Goal: Communication & Community: Ask a question

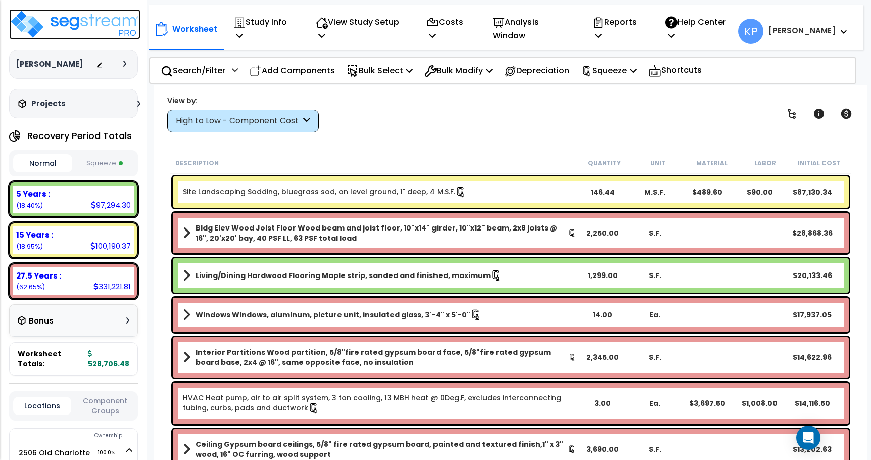
click at [115, 27] on img at bounding box center [74, 24] width 131 height 30
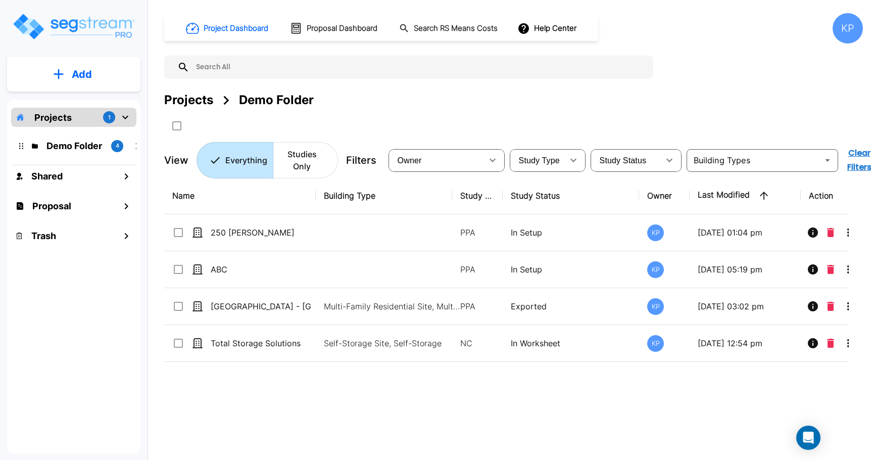
click at [74, 118] on div "Projects 1" at bounding box center [73, 117] width 125 height 19
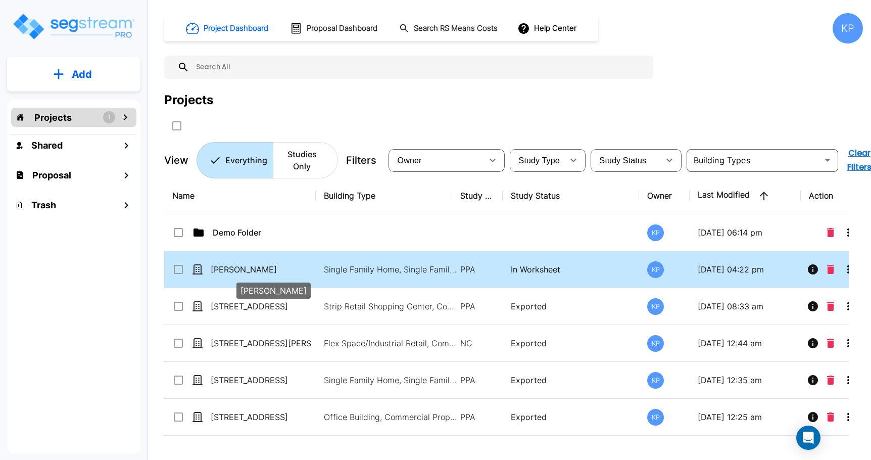
click at [238, 274] on p "[PERSON_NAME]" at bounding box center [261, 269] width 101 height 12
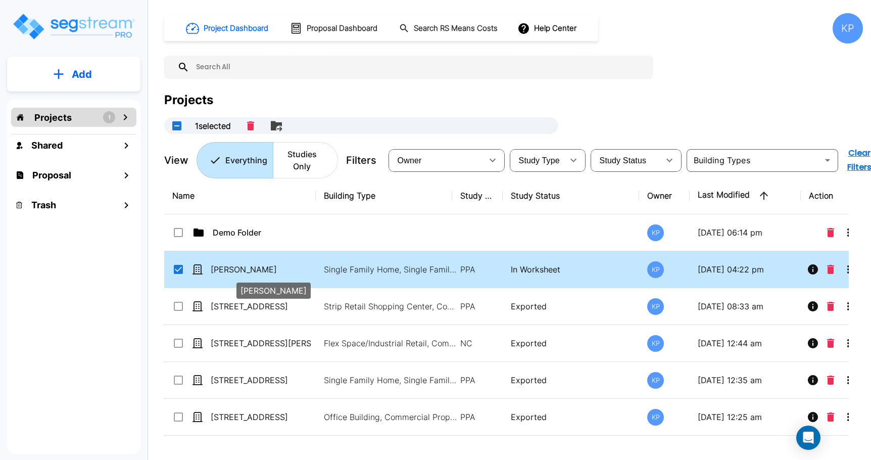
checkbox input "true"
click at [238, 274] on p "[PERSON_NAME]" at bounding box center [261, 269] width 101 height 12
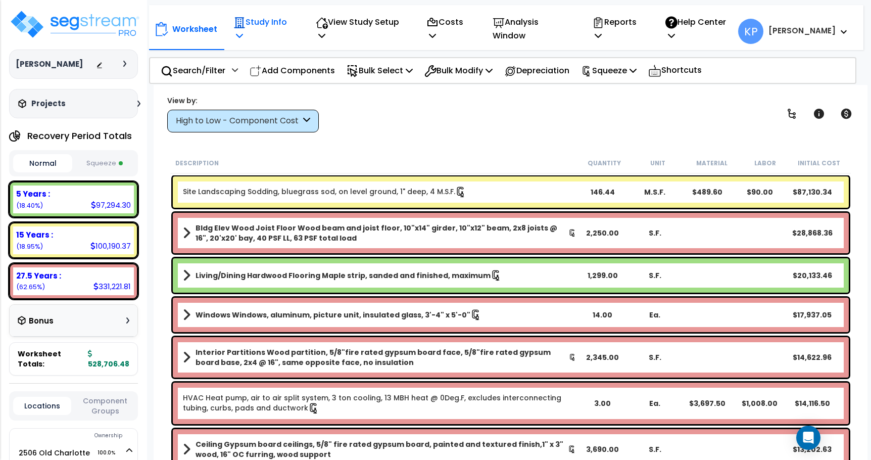
click at [243, 31] on icon at bounding box center [239, 35] width 7 height 8
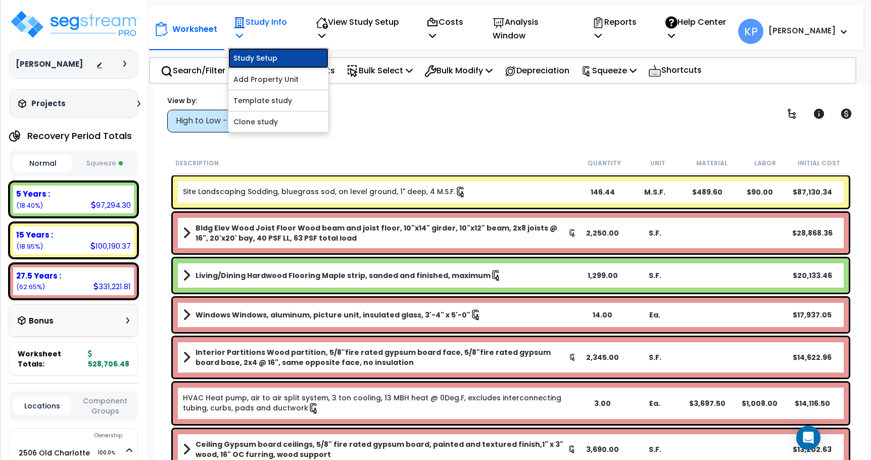
click at [277, 55] on link "Study Setup" at bounding box center [278, 58] width 100 height 20
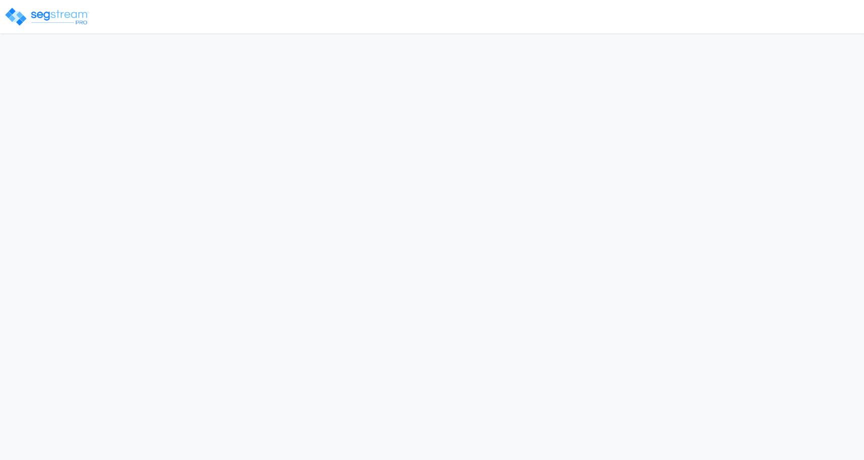
select select "2022"
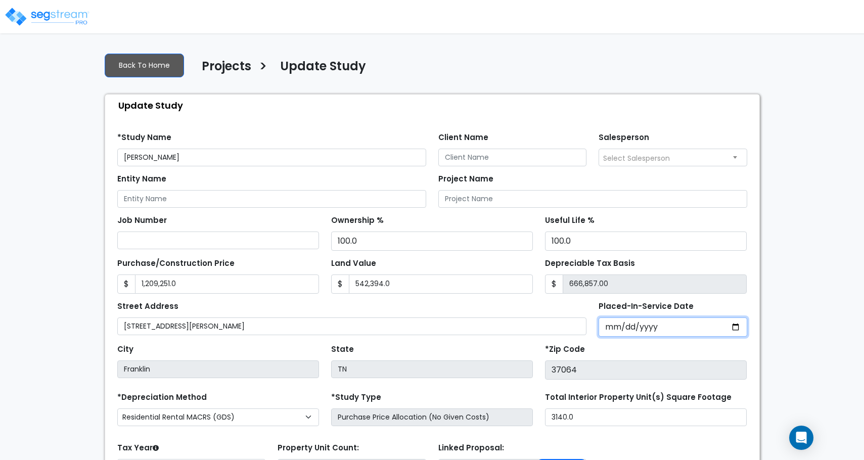
click at [632, 327] on input "2022-01-10" at bounding box center [672, 326] width 149 height 19
click at [603, 329] on input "[DATE]" at bounding box center [672, 326] width 149 height 19
click at [607, 328] on input "[DATE]" at bounding box center [672, 326] width 149 height 19
type input "2022-12-10"
click at [615, 329] on input "Placed-In-Service Date" at bounding box center [672, 326] width 149 height 19
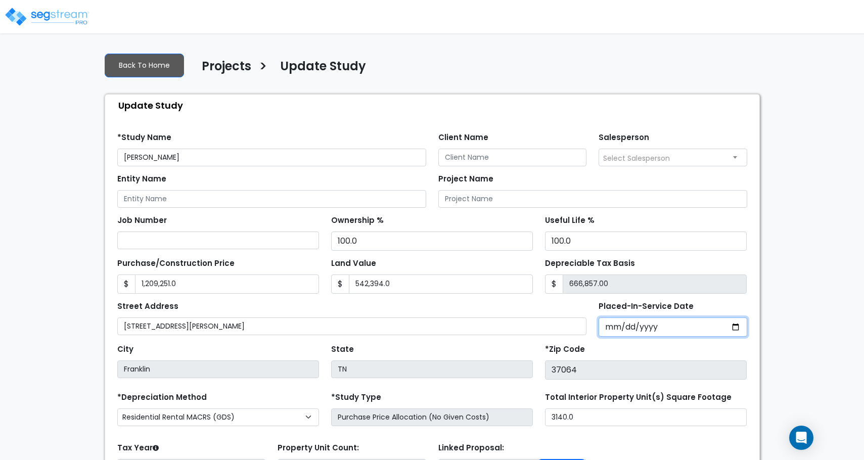
click at [631, 331] on input "Placed-In-Service Date" at bounding box center [672, 326] width 149 height 19
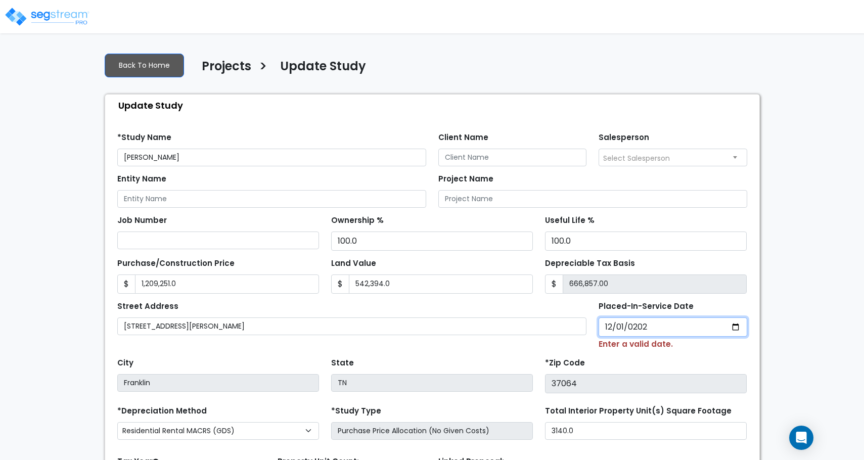
type input "2022-12-01"
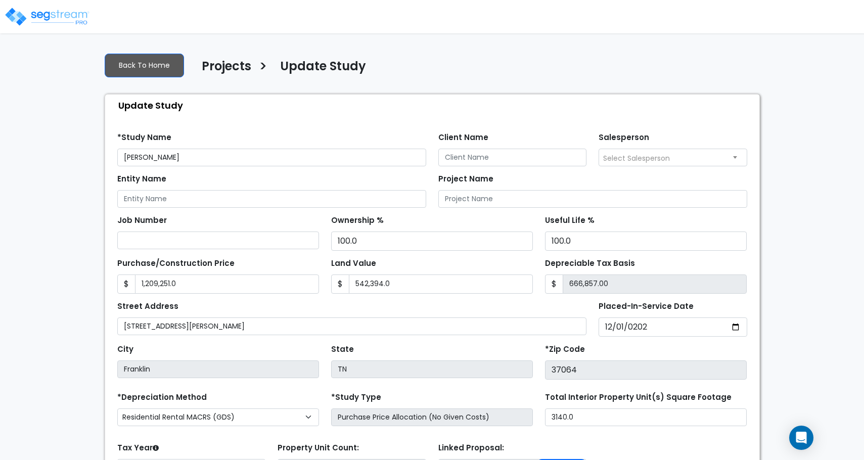
click at [622, 341] on div "City Franklin State TN *Zip Code 37064" at bounding box center [432, 358] width 642 height 43
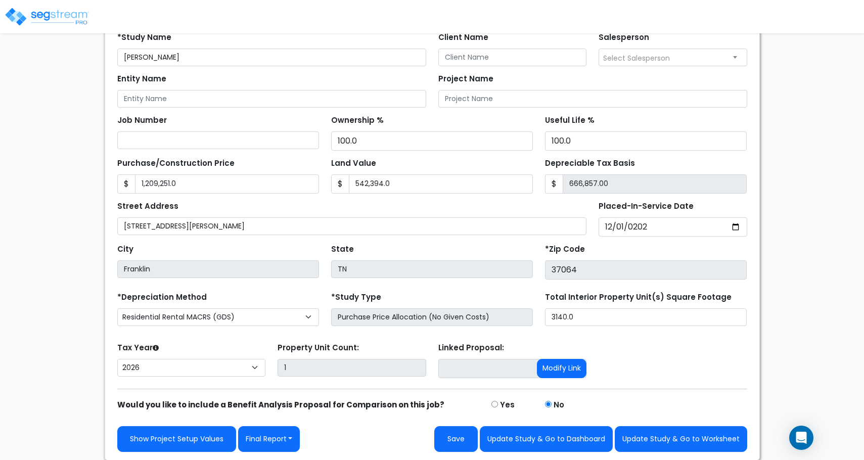
scroll to position [101, 0]
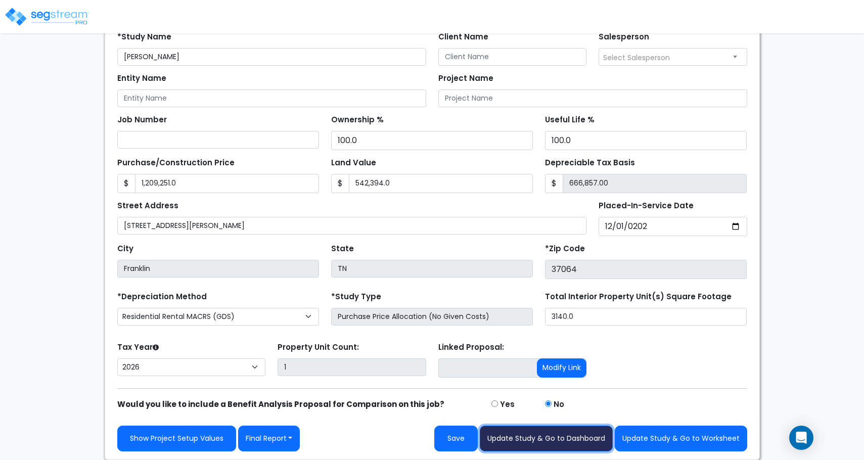
click at [529, 440] on button "Update Study & Go to Dashboard" at bounding box center [546, 439] width 133 height 26
type input "1209251"
type input "542394"
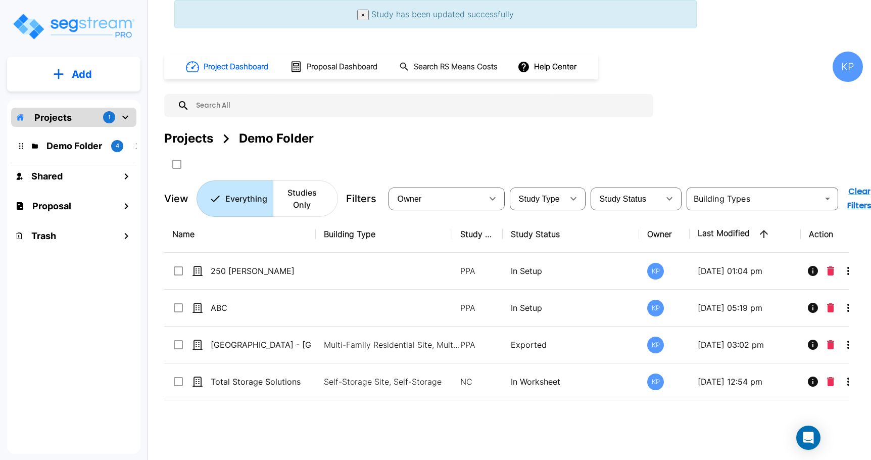
click at [90, 122] on div "Projects 1" at bounding box center [73, 117] width 125 height 19
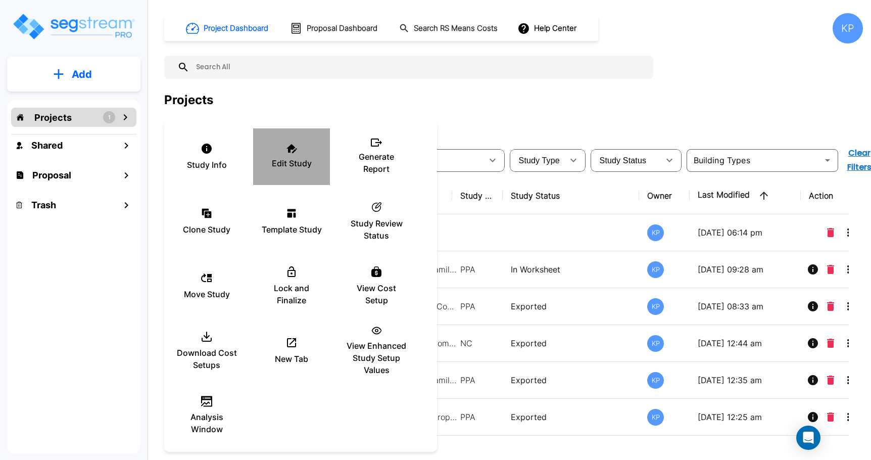
click at [286, 168] on p "Edit Study" at bounding box center [292, 163] width 40 height 12
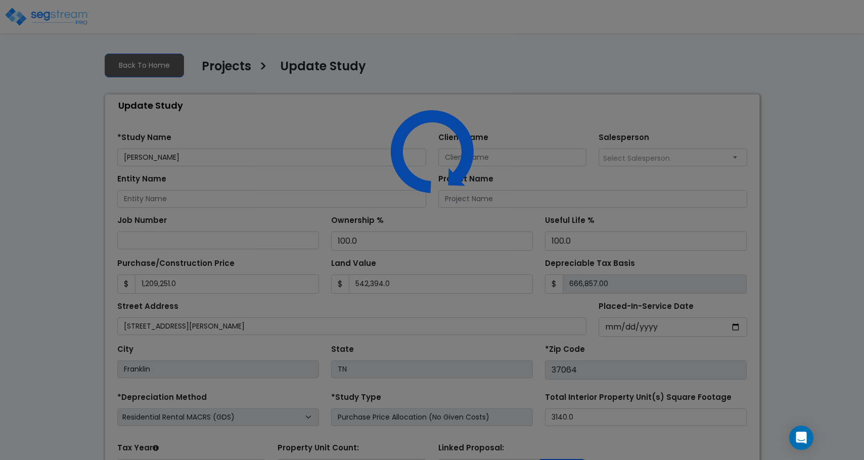
select select "2022"
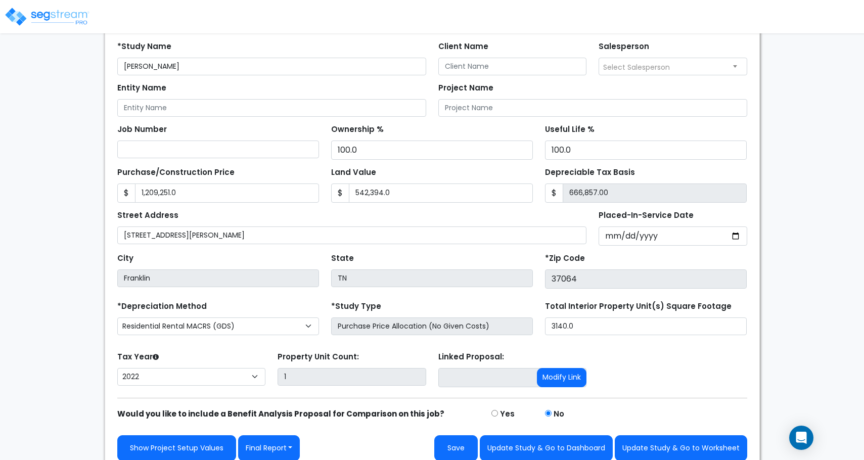
scroll to position [101, 0]
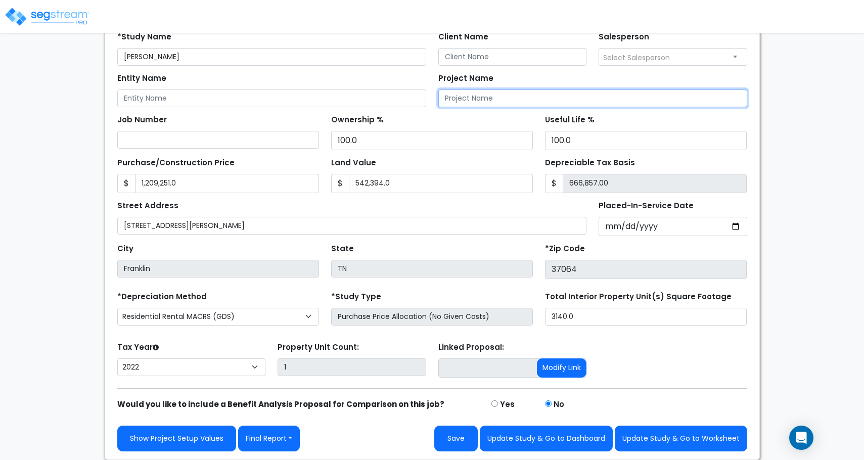
click at [441, 102] on input "Project Name" at bounding box center [592, 98] width 309 height 18
type input "l"
type input "[PERSON_NAME]"
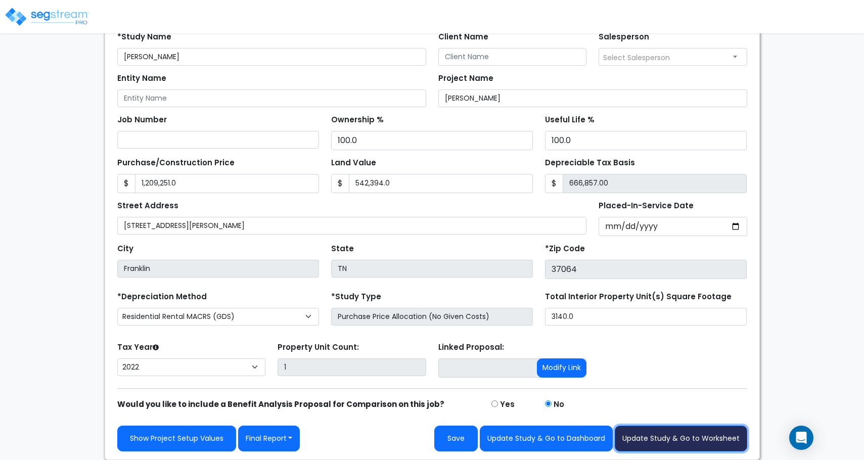
click at [686, 440] on button "Update Study & Go to Worksheet" at bounding box center [681, 439] width 132 height 26
type input "1209251"
type input "542394"
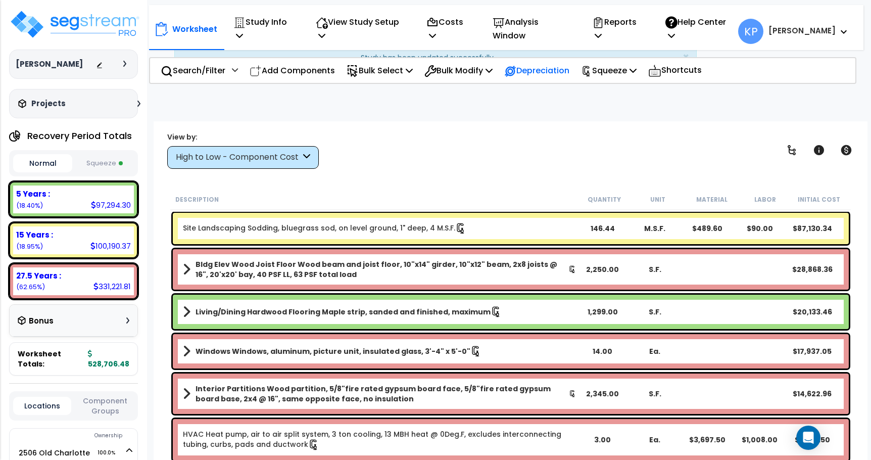
click at [544, 64] on p "Depreciation" at bounding box center [536, 71] width 65 height 14
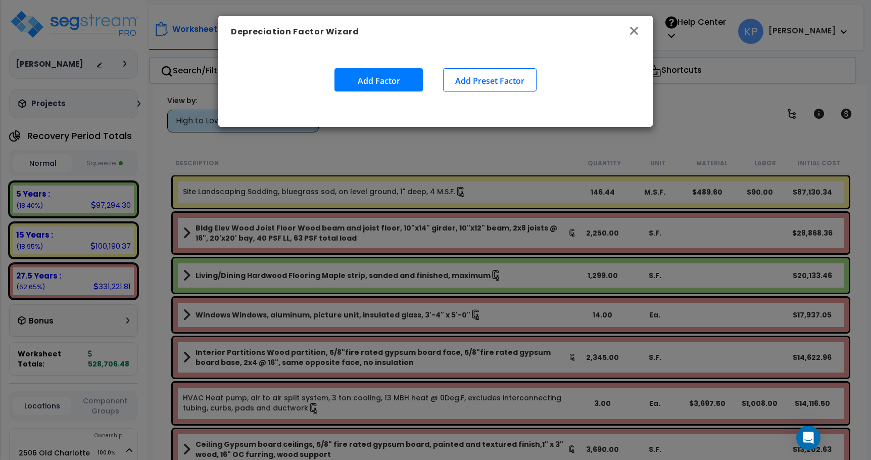
click at [634, 35] on icon "button" at bounding box center [634, 31] width 12 height 12
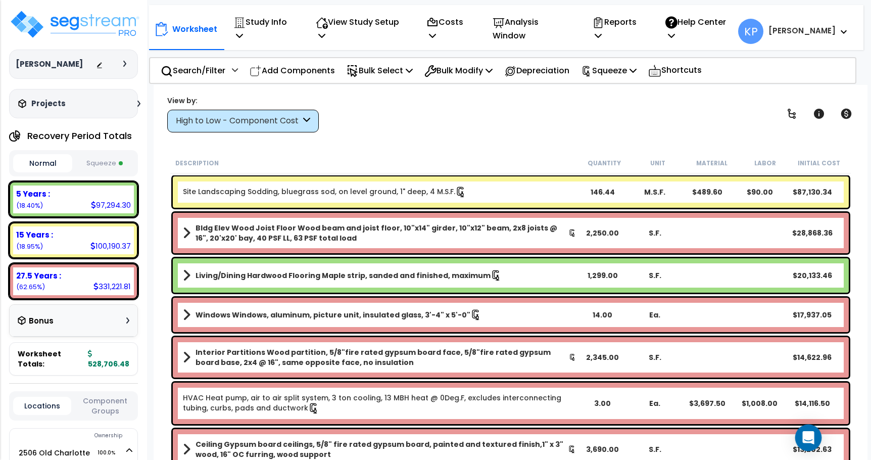
click at [811, 437] on icon "Open Intercom Messenger" at bounding box center [809, 437] width 12 height 13
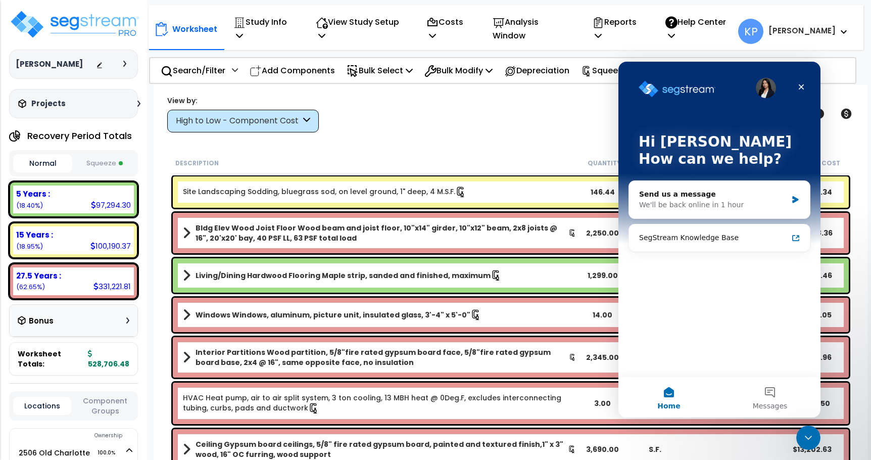
scroll to position [44, 0]
click at [796, 85] on div "Close" at bounding box center [801, 87] width 18 height 18
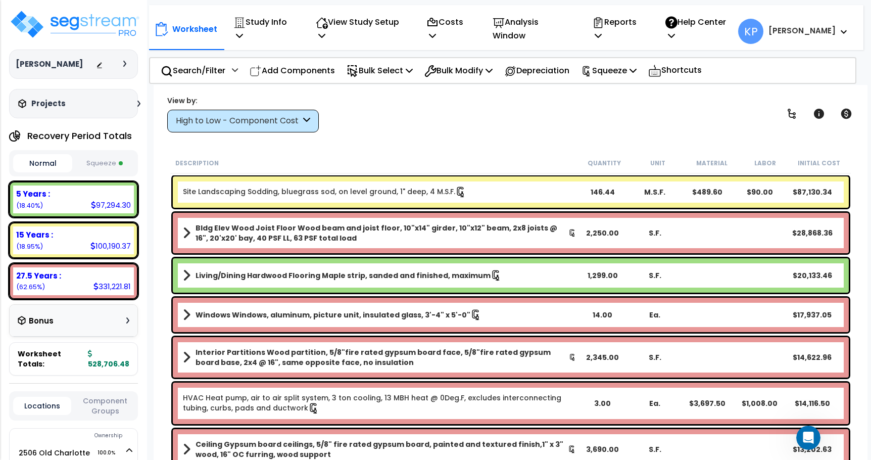
scroll to position [0, 0]
click at [98, 113] on div "Projects Recent/In-folder Studies" at bounding box center [73, 103] width 129 height 29
click at [95, 109] on div "Projects" at bounding box center [81, 104] width 130 height 10
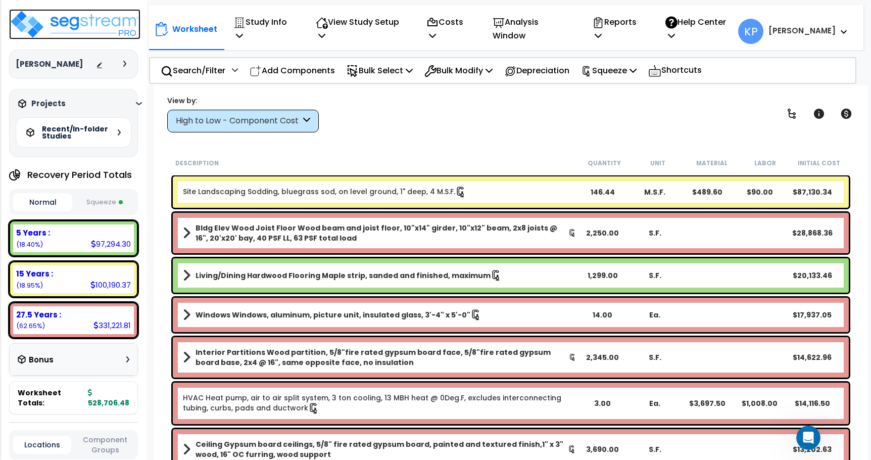
click at [60, 28] on img at bounding box center [74, 24] width 131 height 30
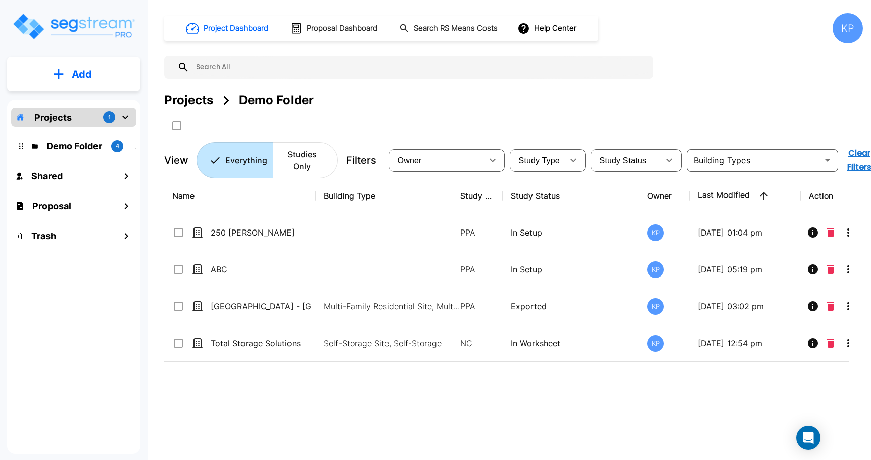
click at [67, 120] on p "Projects" at bounding box center [52, 118] width 37 height 14
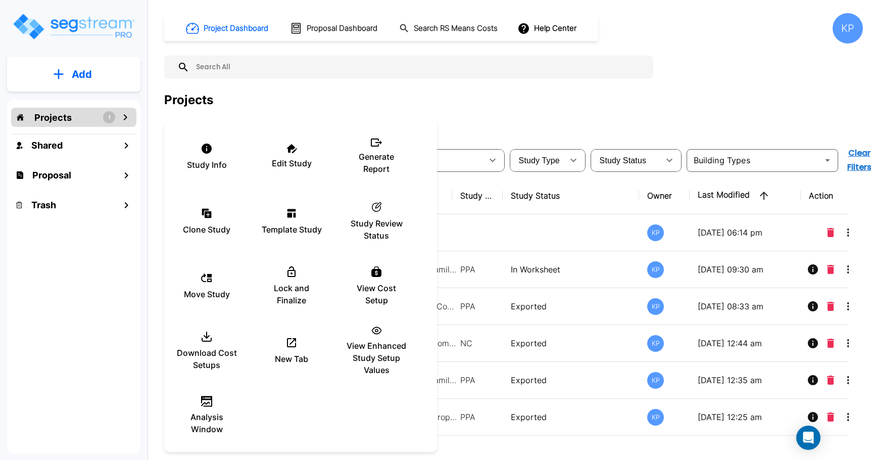
click at [487, 107] on div at bounding box center [435, 230] width 871 height 460
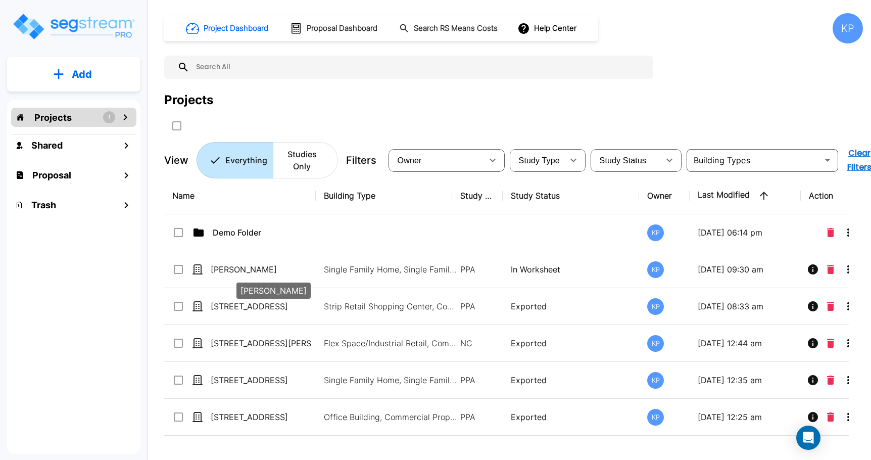
drag, startPoint x: 224, startPoint y: 273, endPoint x: 301, endPoint y: 115, distance: 175.2
click at [301, 115] on div "Project Dashboard Proposal Dashboard Search RS Means Costs Help Center KP Proje…" at bounding box center [513, 230] width 715 height 460
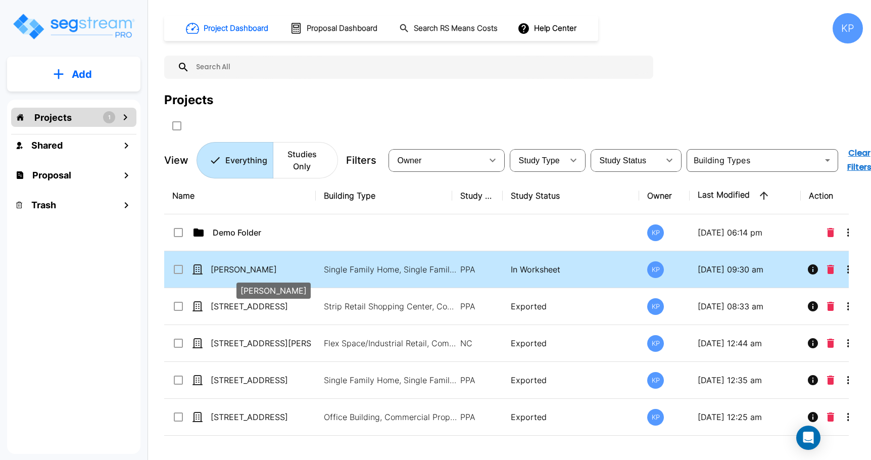
click at [218, 269] on p "[PERSON_NAME]" at bounding box center [261, 269] width 101 height 12
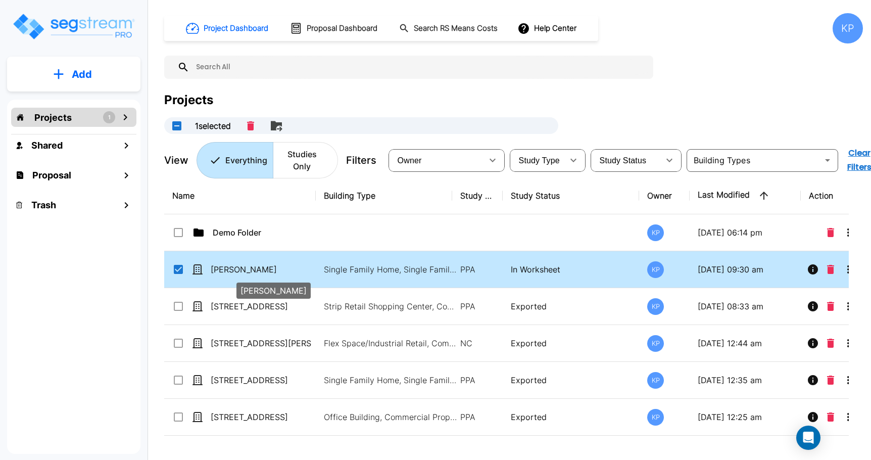
click at [218, 269] on p "[PERSON_NAME]" at bounding box center [261, 269] width 101 height 12
checkbox input "false"
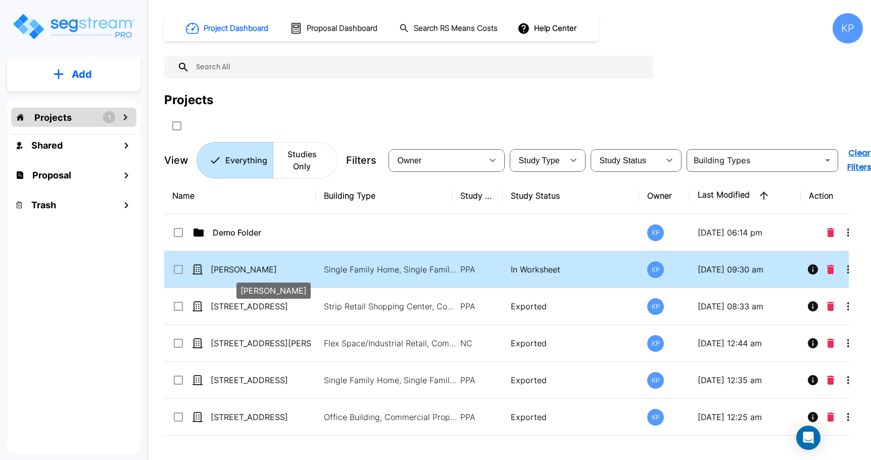
click at [218, 269] on p "[PERSON_NAME]" at bounding box center [261, 269] width 101 height 12
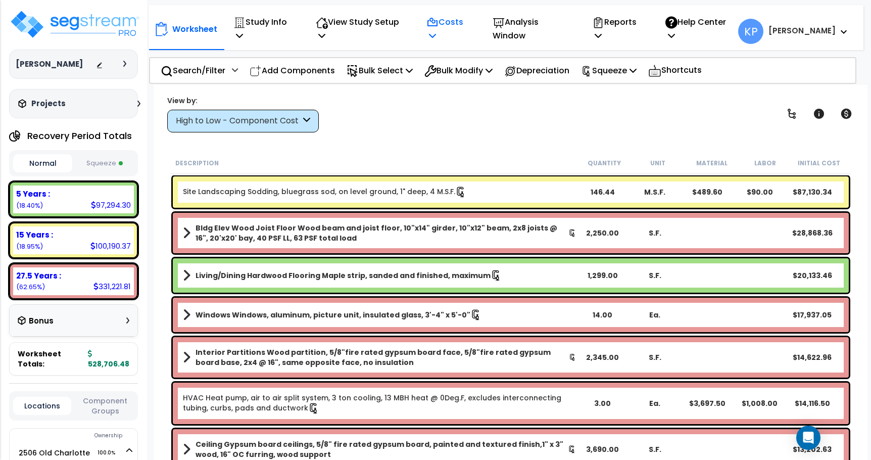
click at [436, 31] on icon at bounding box center [432, 35] width 7 height 8
click at [586, 112] on div "View by: High to Low - Component Cost High to Low - Component Cost" at bounding box center [511, 113] width 694 height 37
click at [815, 118] on icon at bounding box center [819, 114] width 12 height 12
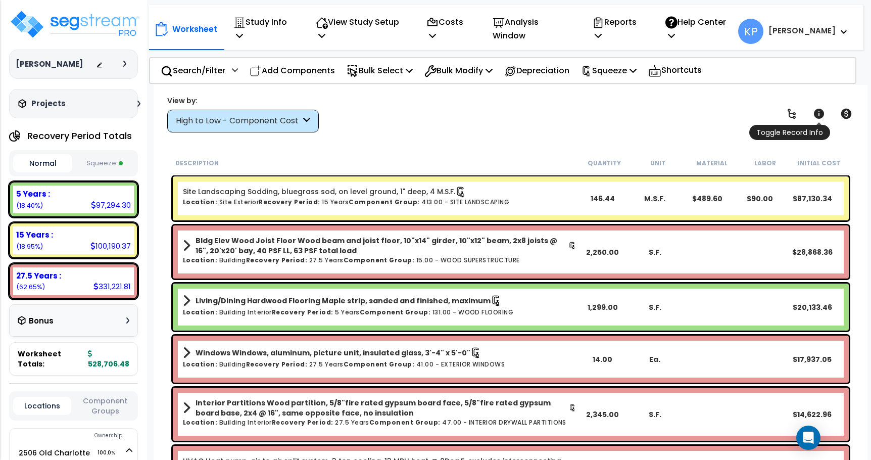
click at [816, 109] on icon at bounding box center [819, 114] width 12 height 12
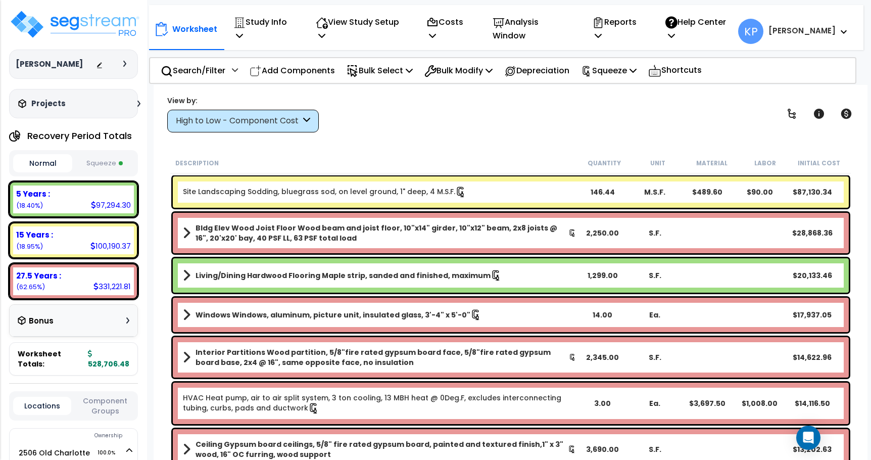
click at [49, 65] on h3 "Marc Miles" at bounding box center [49, 64] width 67 height 10
click at [32, 59] on h3 "Marc Miles" at bounding box center [49, 64] width 67 height 10
click at [122, 64] on div at bounding box center [113, 64] width 35 height 10
click at [124, 65] on icon at bounding box center [124, 64] width 3 height 6
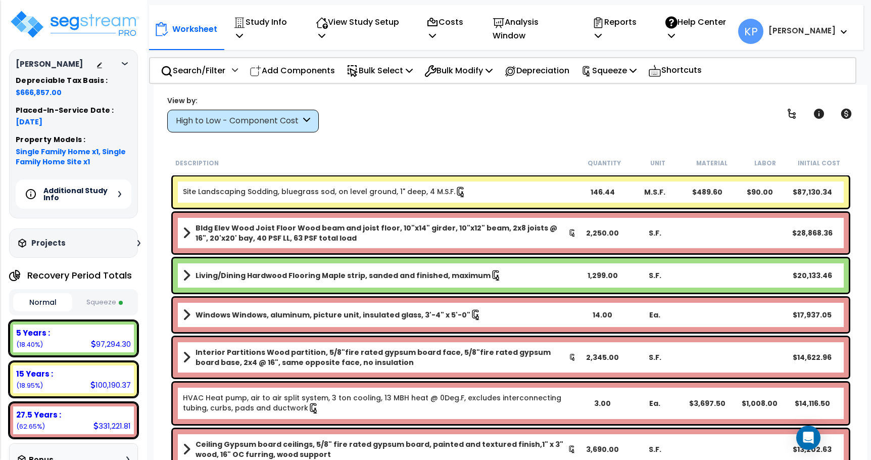
click at [107, 192] on h5 "Additional Study Info" at bounding box center [78, 194] width 71 height 14
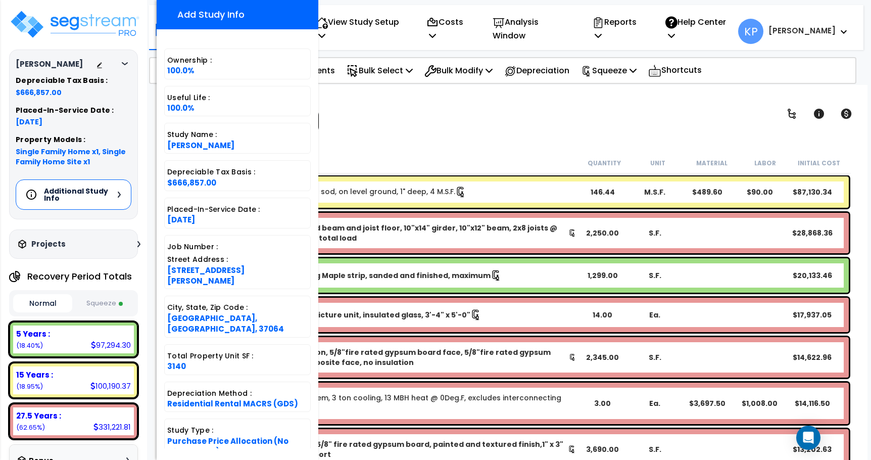
click at [373, 107] on div "View by: High to Low - Component Cost High to Low - Component Cost" at bounding box center [511, 113] width 694 height 37
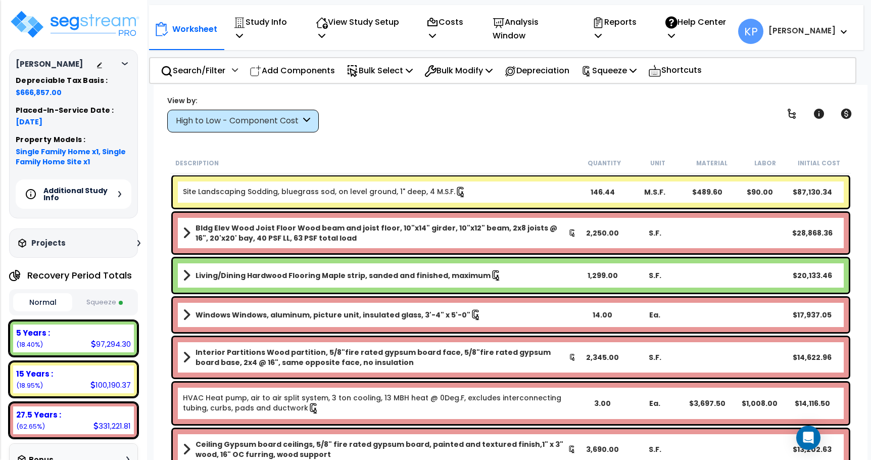
click at [137, 243] on icon at bounding box center [138, 243] width 3 height 6
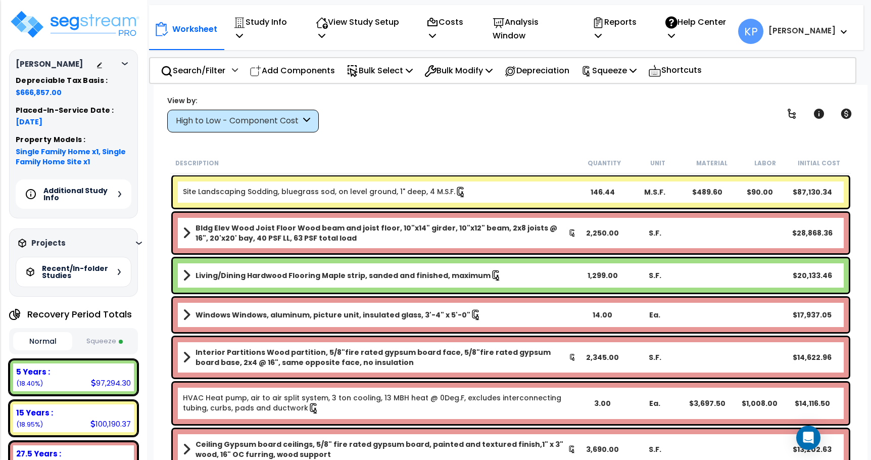
click at [136, 243] on icon at bounding box center [139, 243] width 6 height 3
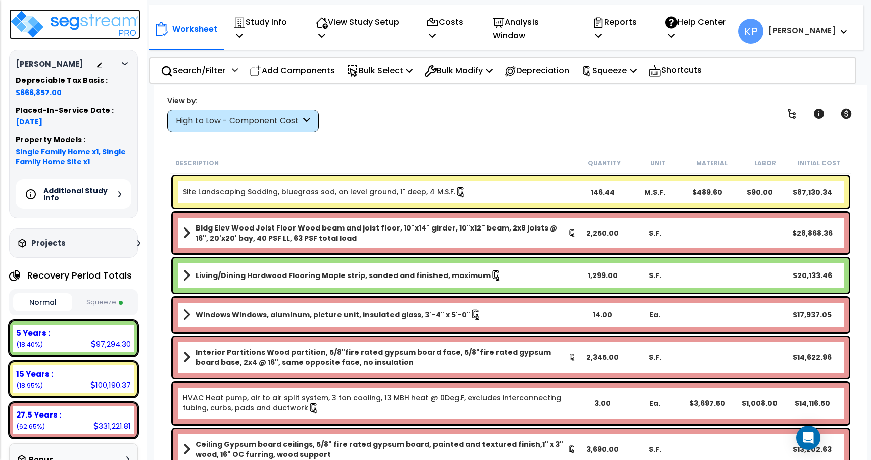
click at [79, 39] on img at bounding box center [74, 24] width 131 height 30
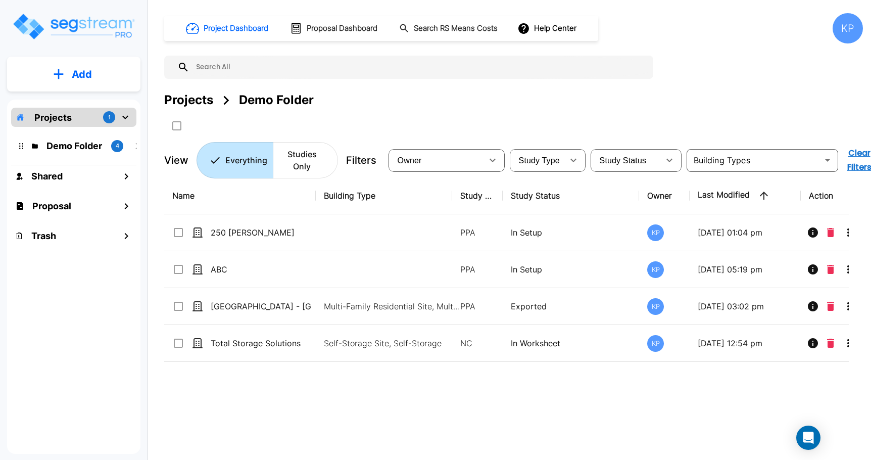
click at [76, 122] on div "Projects 1" at bounding box center [73, 117] width 125 height 19
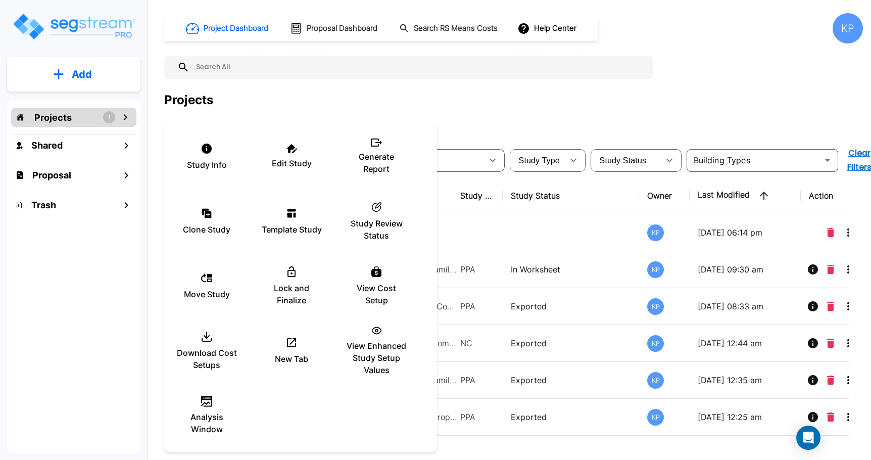
click at [521, 108] on div at bounding box center [435, 230] width 871 height 460
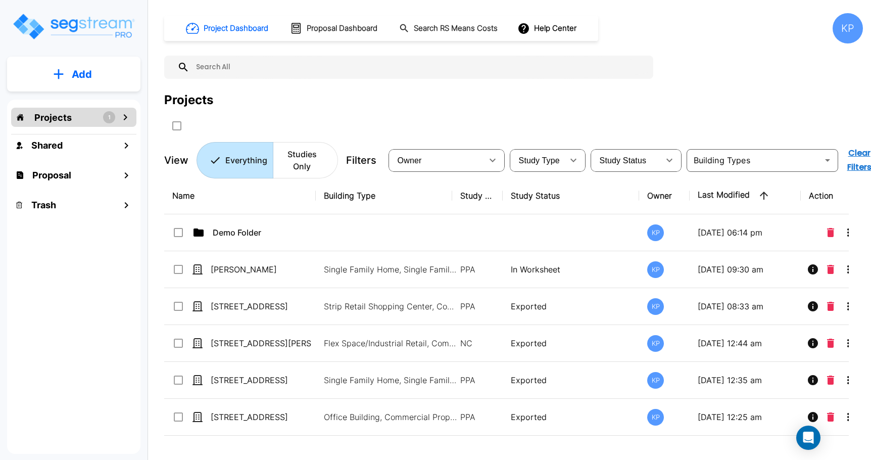
click at [846, 27] on div "KP" at bounding box center [848, 28] width 30 height 30
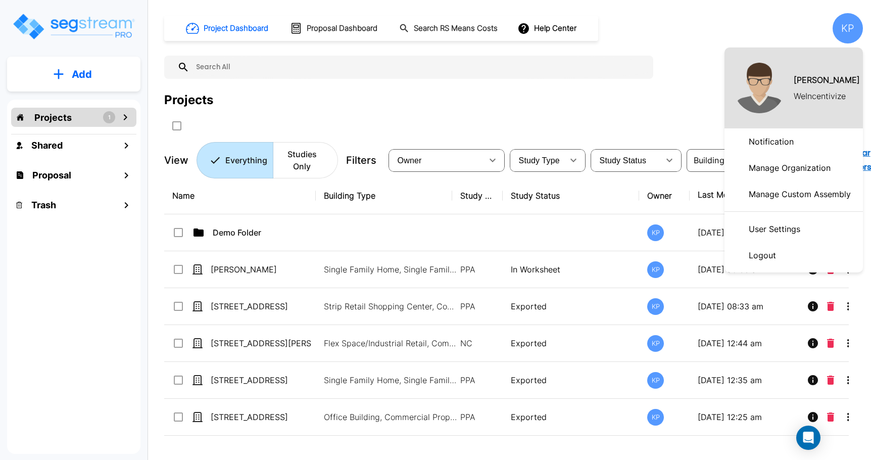
click at [655, 125] on div at bounding box center [435, 230] width 871 height 460
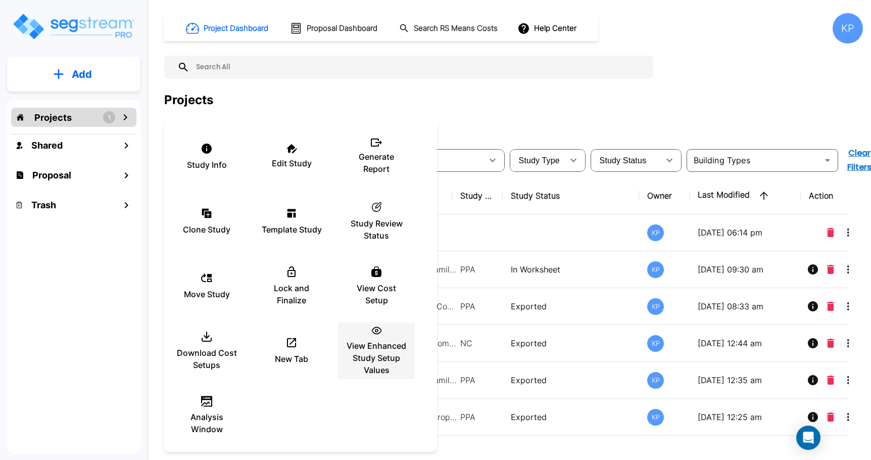
click at [382, 351] on p "View Enhanced Study Setup Values" at bounding box center [376, 358] width 61 height 36
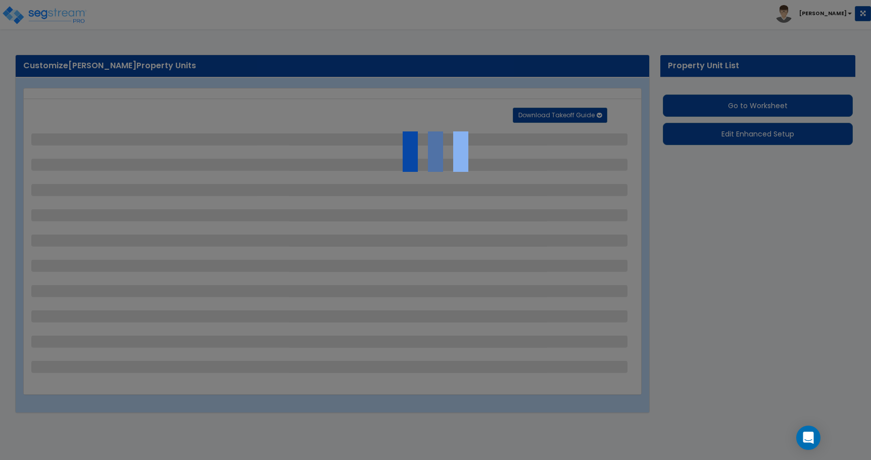
select select "2"
select select "1"
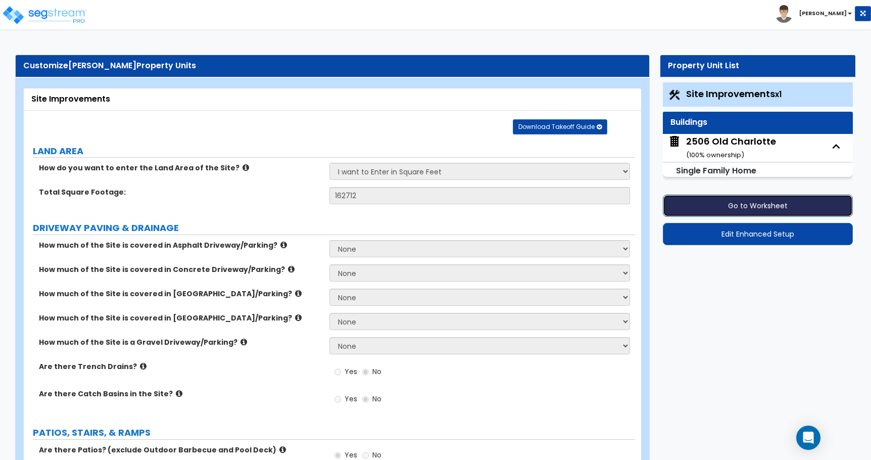
click at [753, 205] on button "Go to Worksheet" at bounding box center [758, 206] width 190 height 22
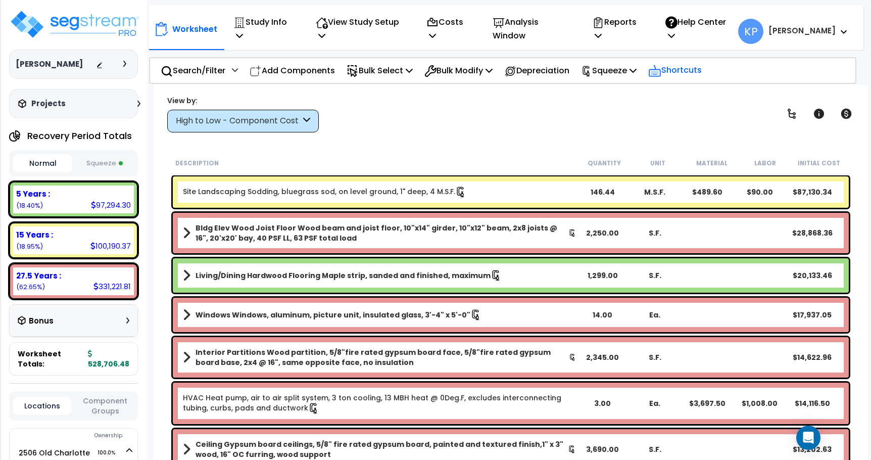
click at [697, 64] on p "Shortcuts" at bounding box center [675, 70] width 54 height 15
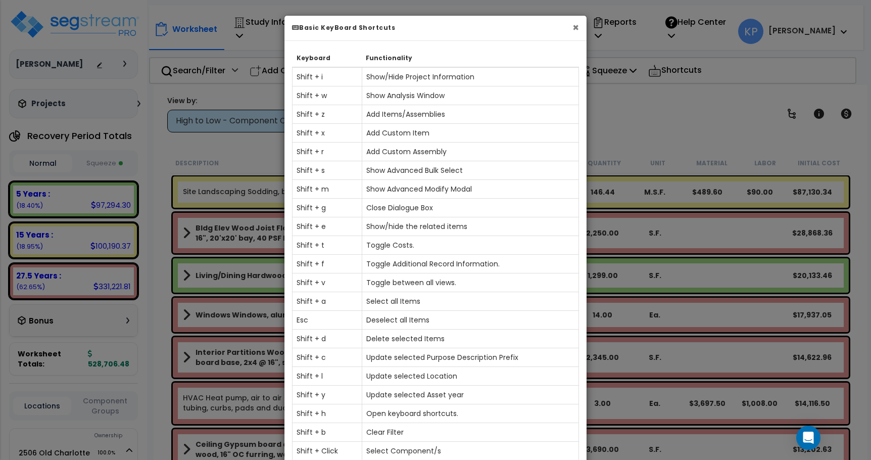
click at [577, 28] on button "×" at bounding box center [576, 27] width 7 height 11
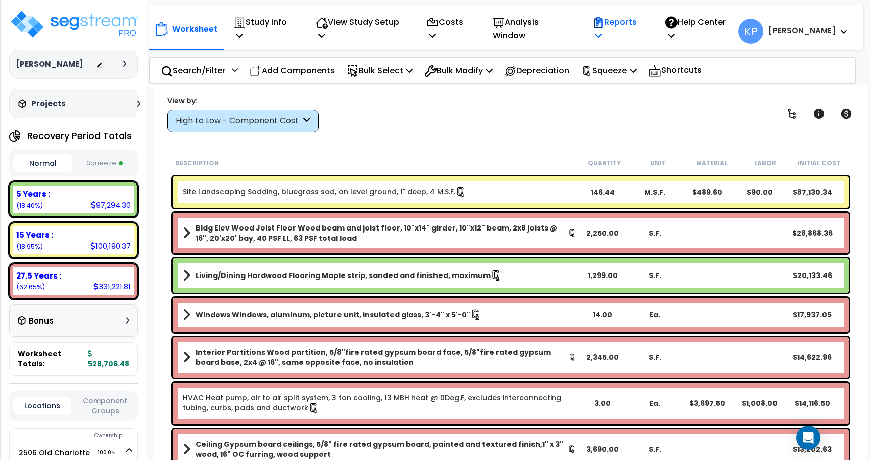
click at [602, 31] on icon at bounding box center [598, 35] width 7 height 8
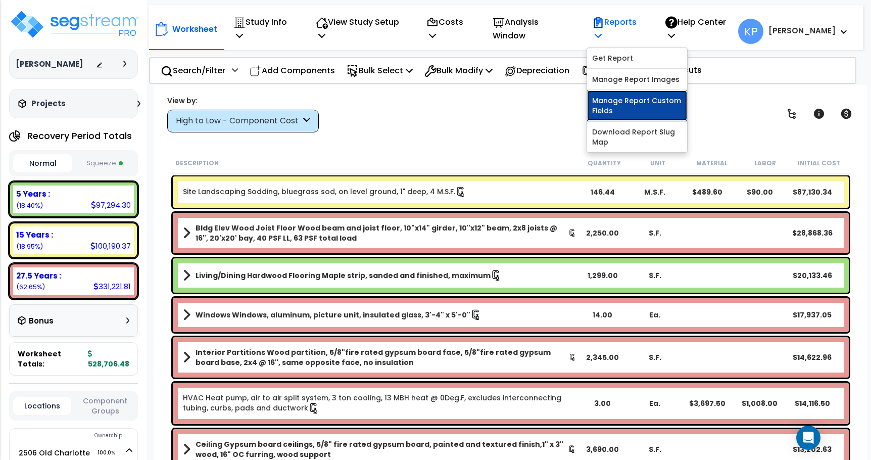
click at [647, 91] on link "Manage Report Custom Fields" at bounding box center [637, 105] width 100 height 30
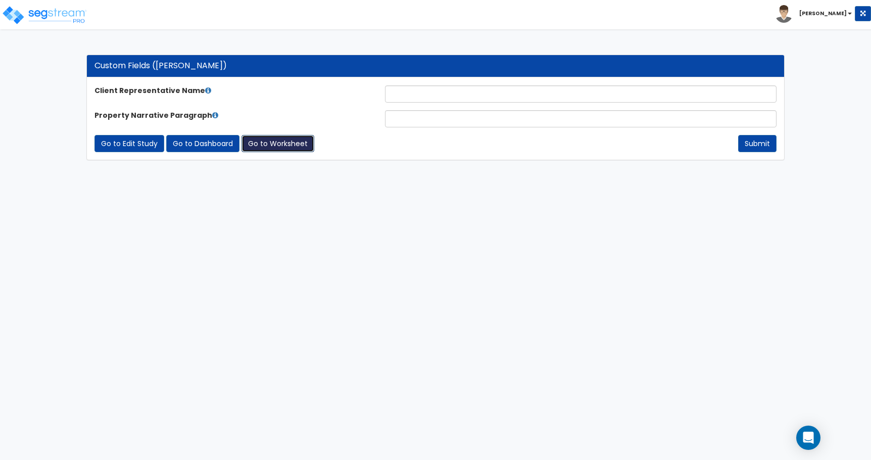
click at [271, 145] on link "Go to Worksheet" at bounding box center [278, 143] width 73 height 17
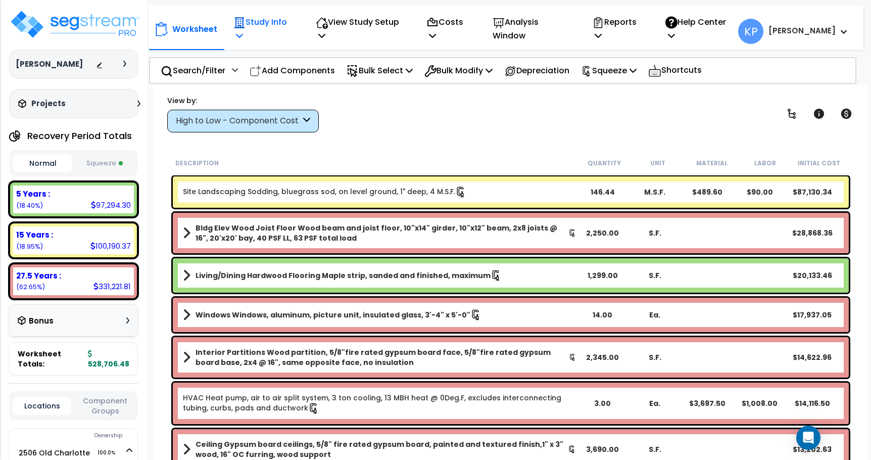
click at [243, 31] on icon at bounding box center [239, 35] width 7 height 8
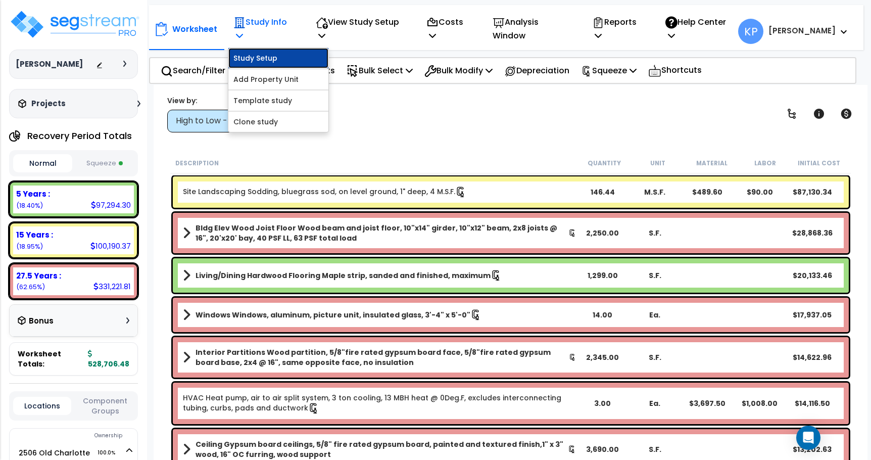
click at [290, 52] on link "Study Setup" at bounding box center [278, 58] width 100 height 20
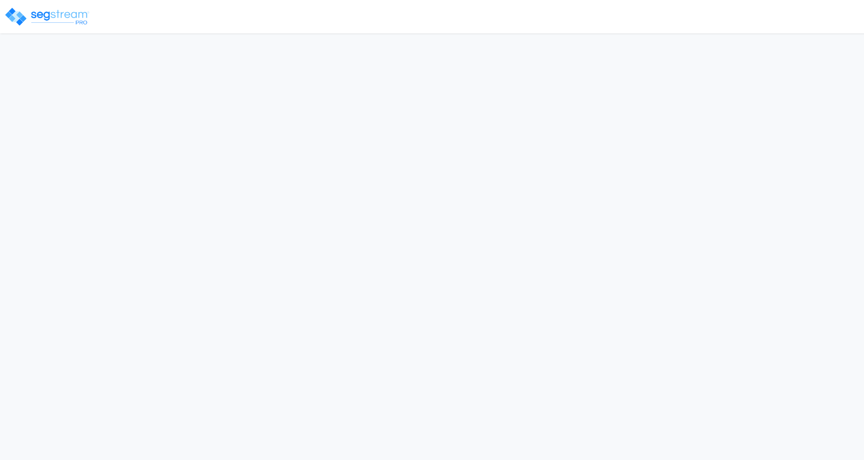
select select "2022"
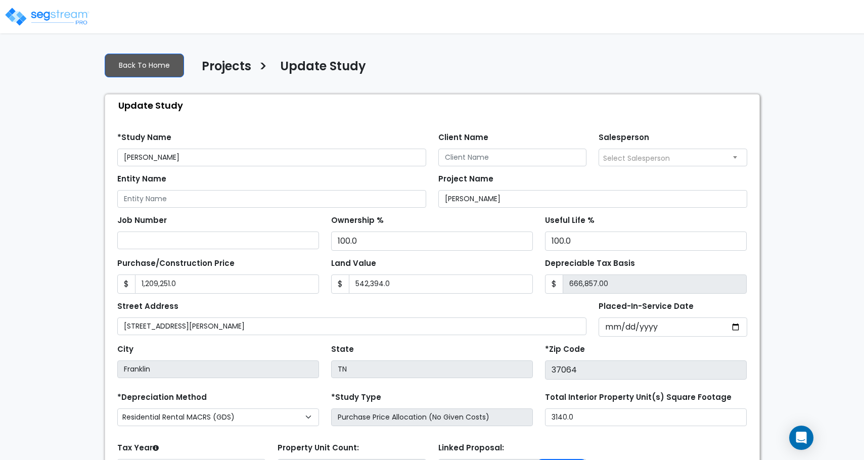
scroll to position [101, 0]
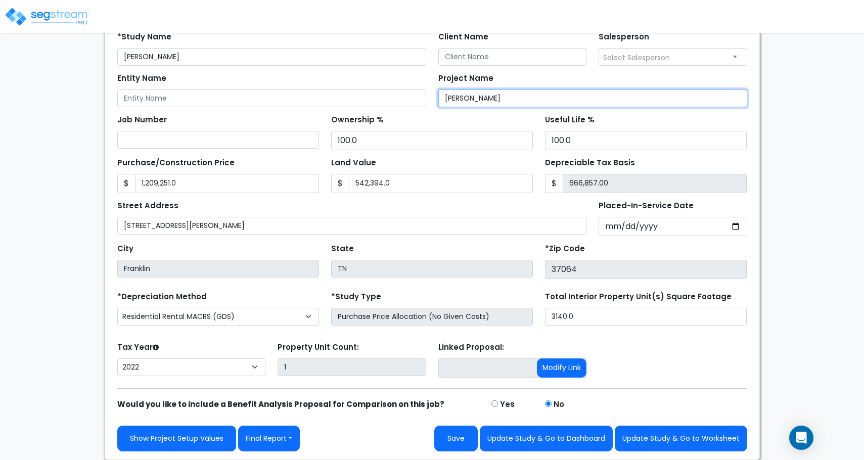
drag, startPoint x: 496, startPoint y: 96, endPoint x: 433, endPoint y: 103, distance: 64.1
click at [433, 103] on div "Project Name [PERSON_NAME]" at bounding box center [592, 89] width 321 height 36
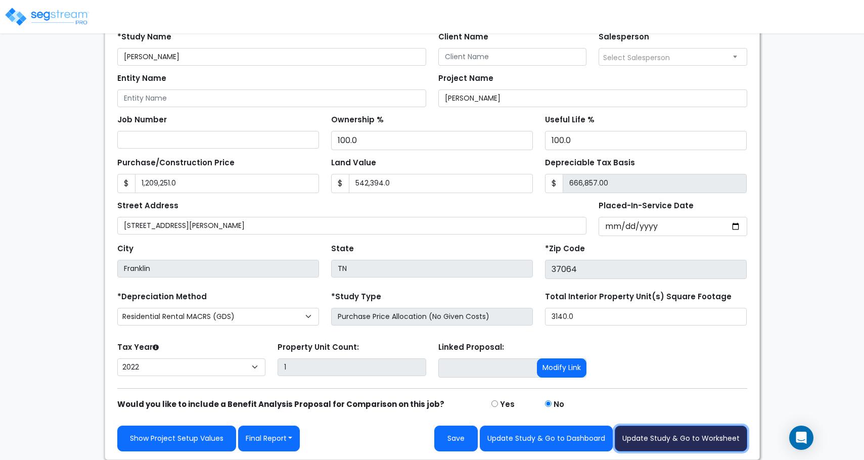
click at [703, 443] on button "Update Study & Go to Worksheet" at bounding box center [681, 439] width 132 height 26
type input "1209251"
type input "542394"
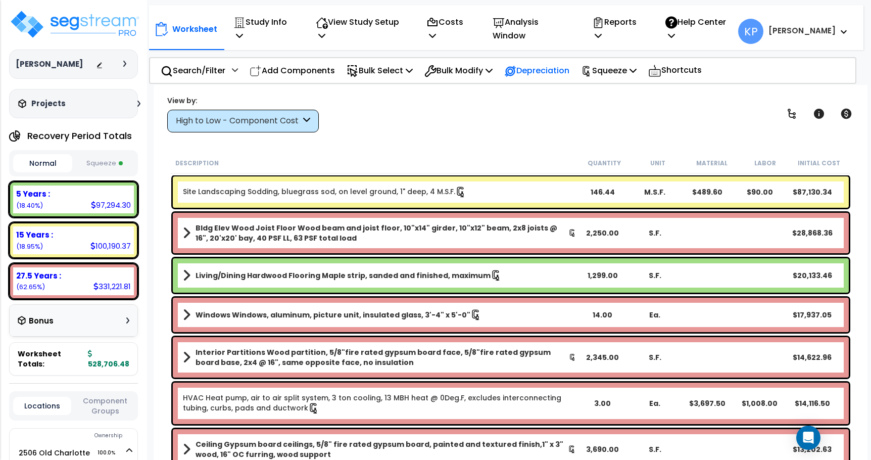
click at [544, 64] on p "Depreciation" at bounding box center [536, 71] width 65 height 14
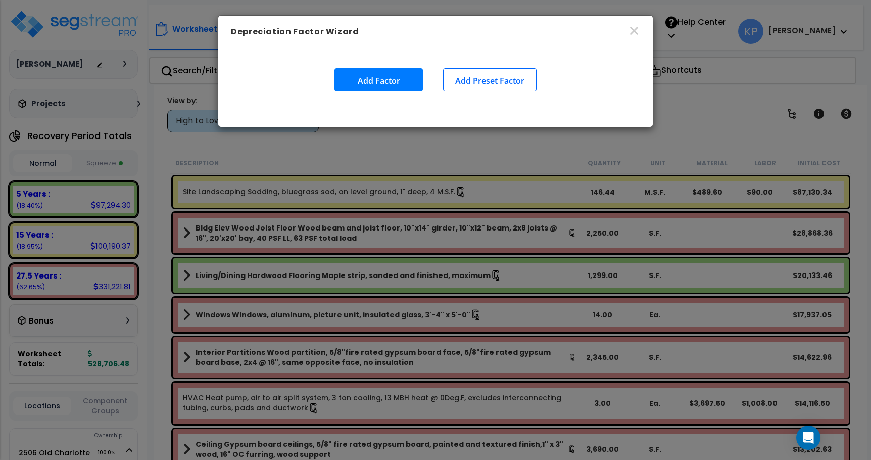
click at [380, 78] on button "Add Factor" at bounding box center [379, 79] width 88 height 23
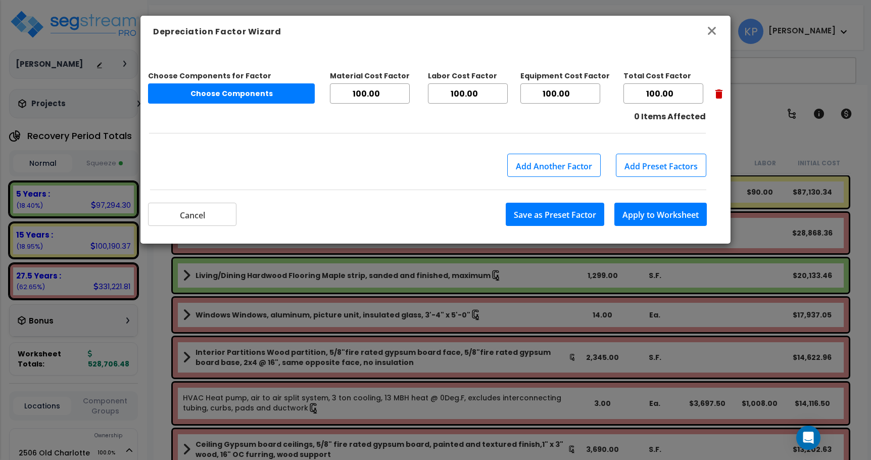
click at [712, 33] on icon "button" at bounding box center [712, 31] width 12 height 12
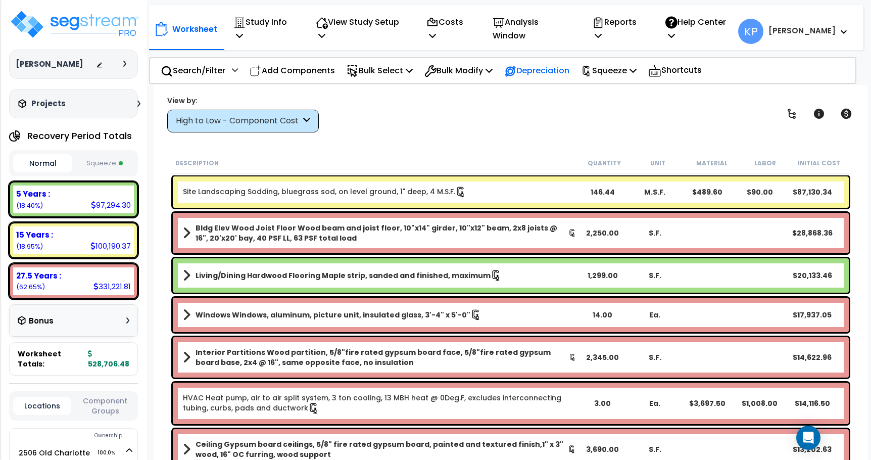
click at [556, 64] on p "Depreciation" at bounding box center [536, 71] width 65 height 14
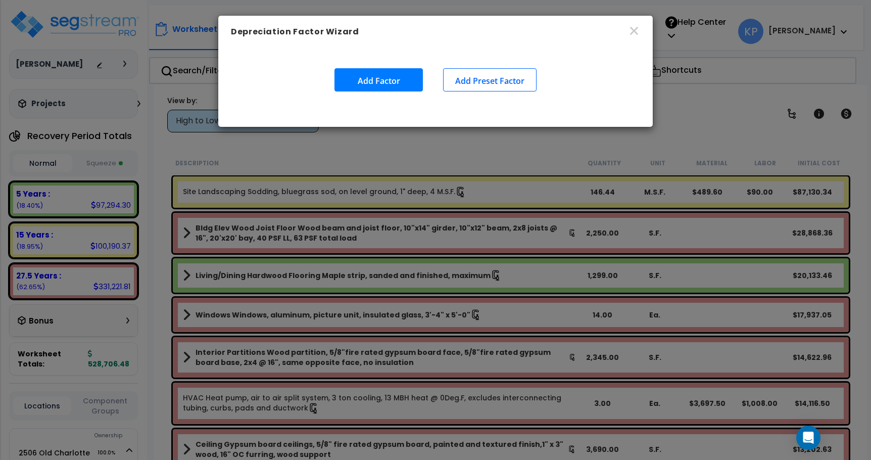
click at [485, 85] on button "Add Preset Factor" at bounding box center [489, 79] width 93 height 23
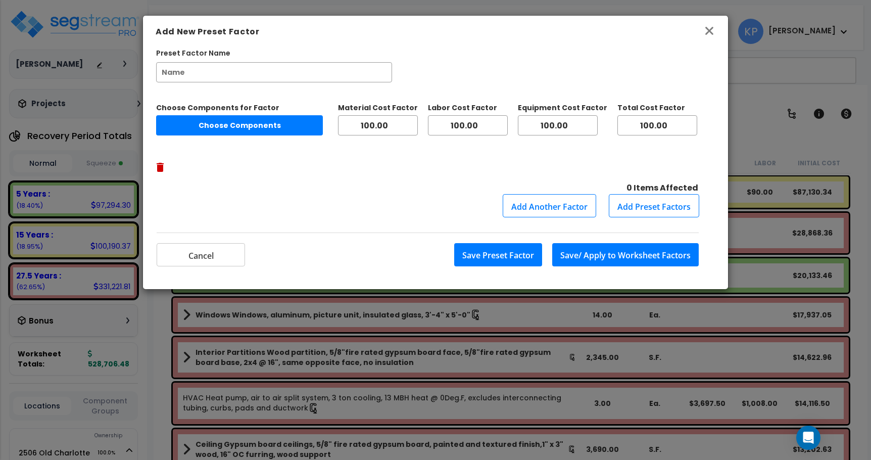
click at [709, 29] on icon "button" at bounding box center [710, 31] width 8 height 8
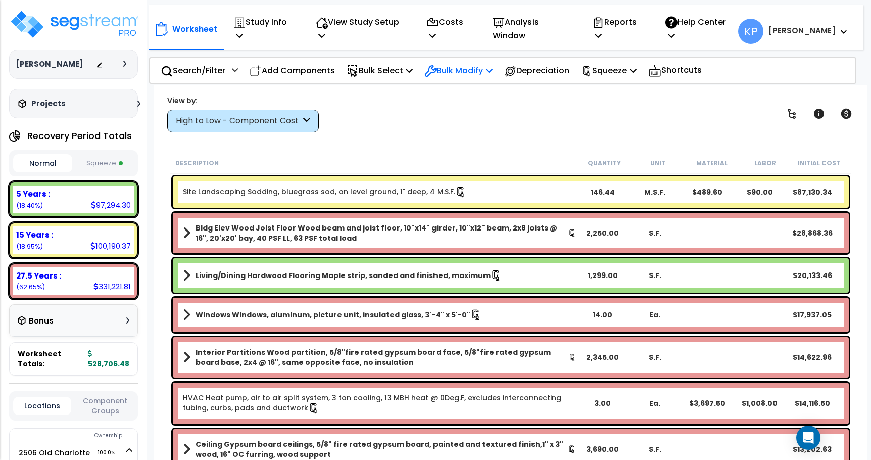
click at [493, 66] on icon at bounding box center [489, 70] width 7 height 8
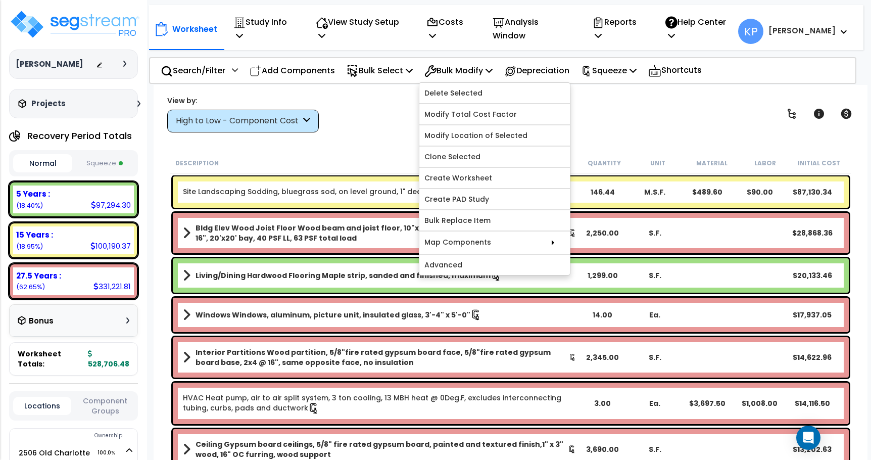
click at [374, 83] on div "Study Name DB Costs Setup Indirect Costs Direct Costs Costs Setup Rapid Takeoff…" at bounding box center [435, 64] width 871 height 40
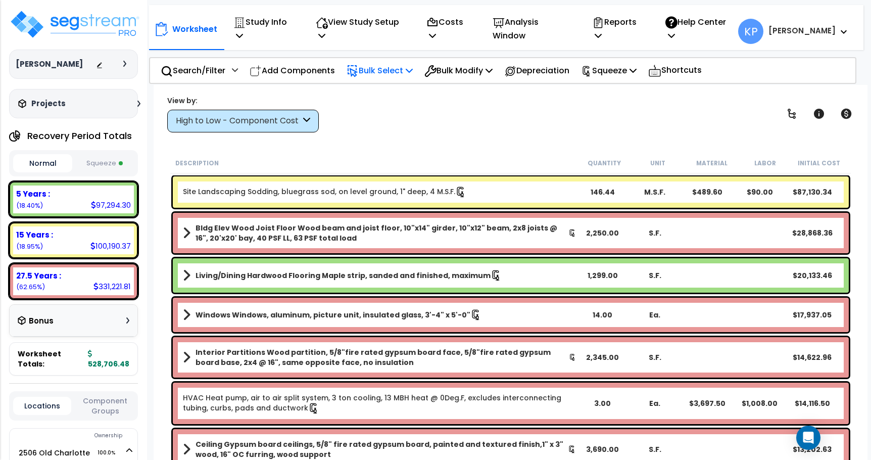
click at [413, 66] on icon at bounding box center [409, 70] width 7 height 8
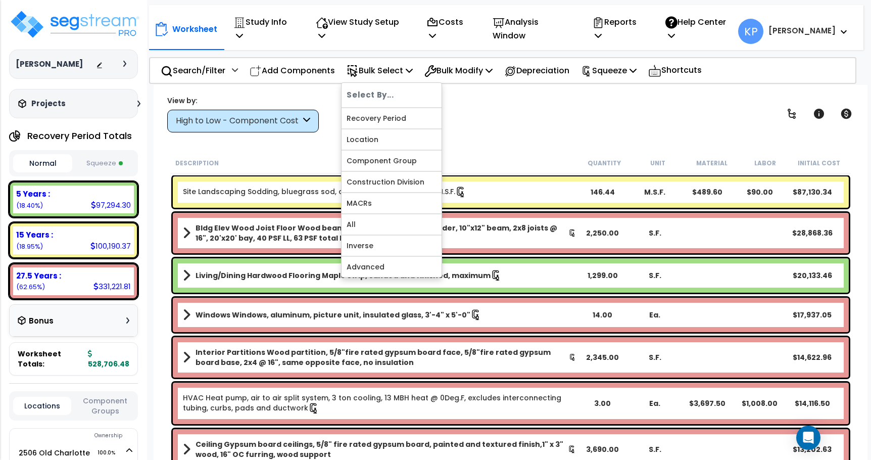
click at [465, 101] on div "View by: High to Low - Component Cost High to Low - Component Cost" at bounding box center [511, 113] width 694 height 37
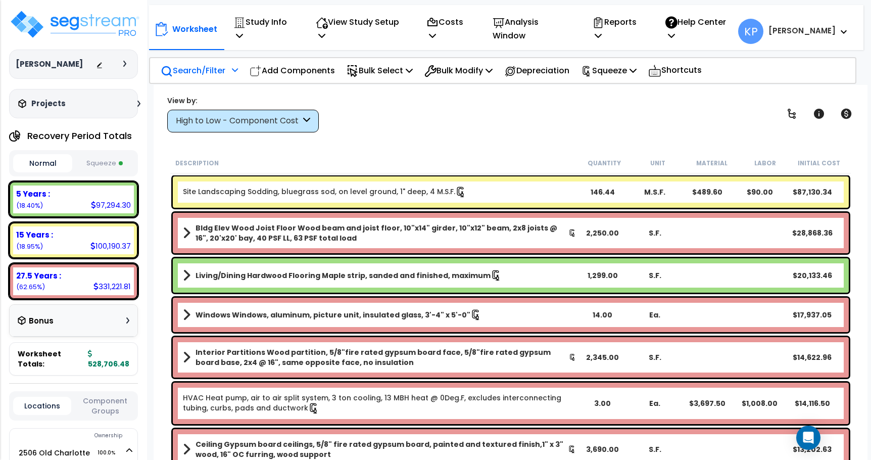
click at [236, 66] on icon at bounding box center [235, 69] width 6 height 7
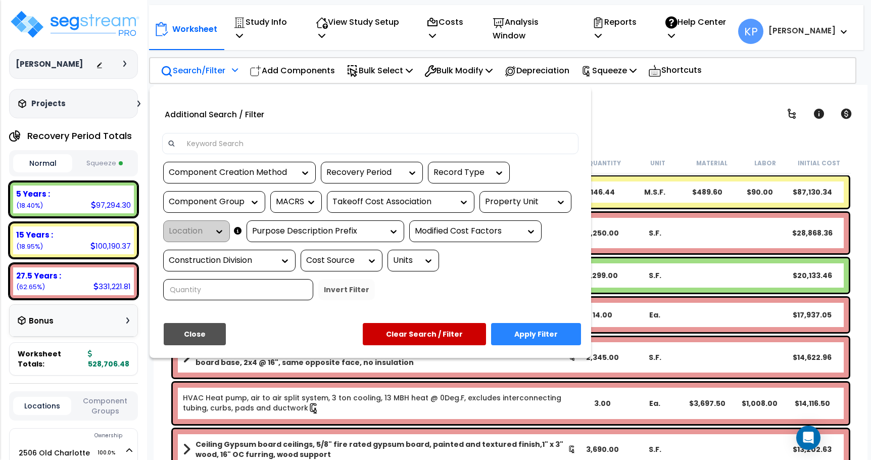
click at [637, 102] on div at bounding box center [435, 230] width 871 height 460
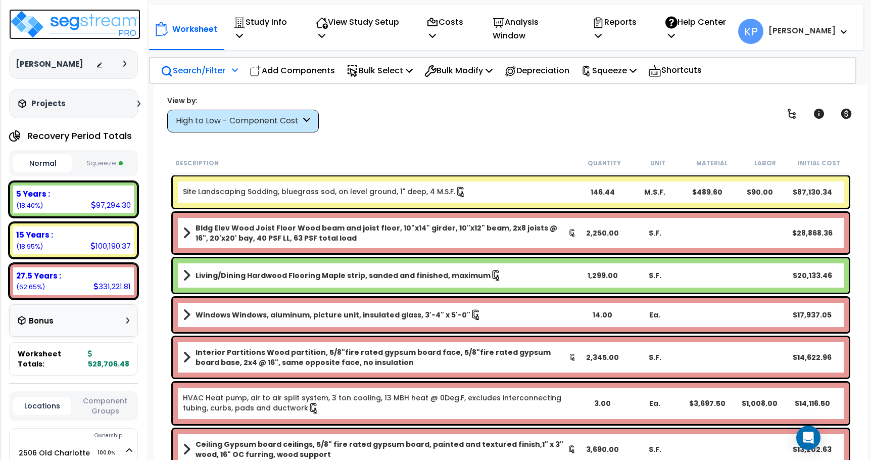
click at [92, 29] on img at bounding box center [74, 24] width 131 height 30
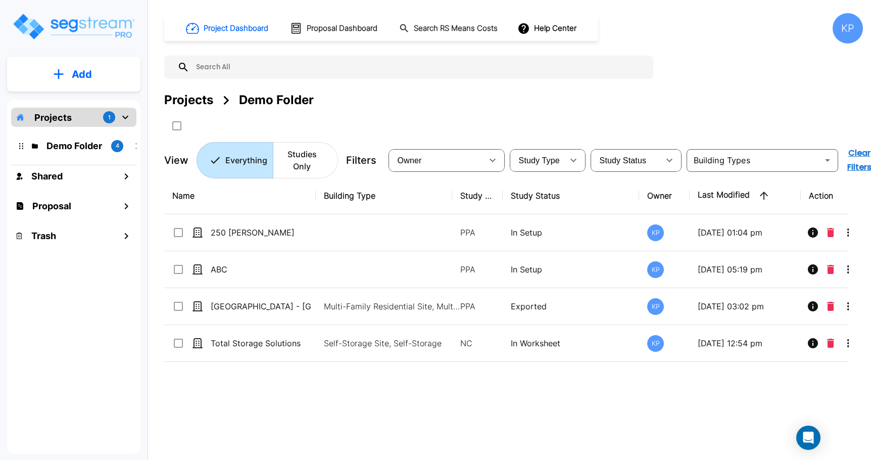
click at [70, 114] on p "Projects" at bounding box center [52, 118] width 37 height 14
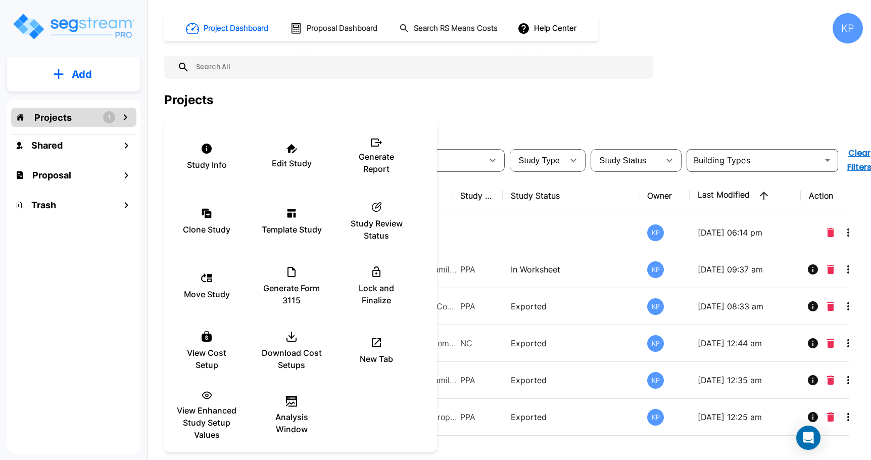
click at [552, 125] on div at bounding box center [435, 230] width 871 height 460
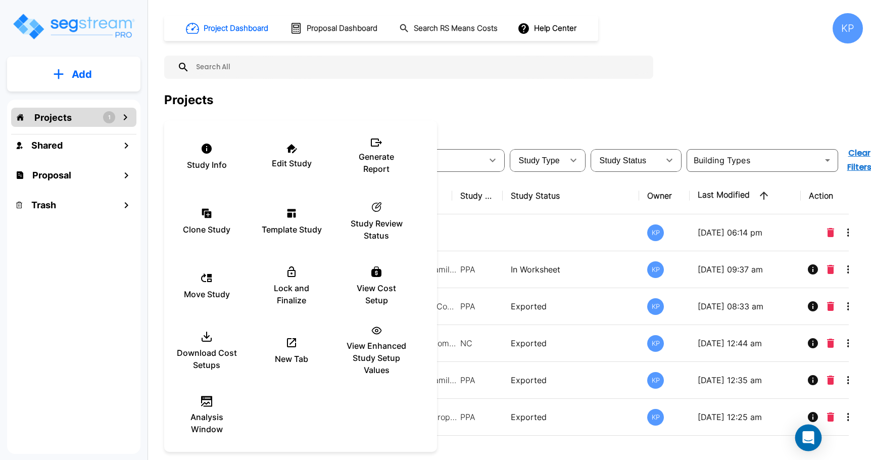
click at [808, 439] on icon "Open Intercom Messenger" at bounding box center [809, 437] width 12 height 13
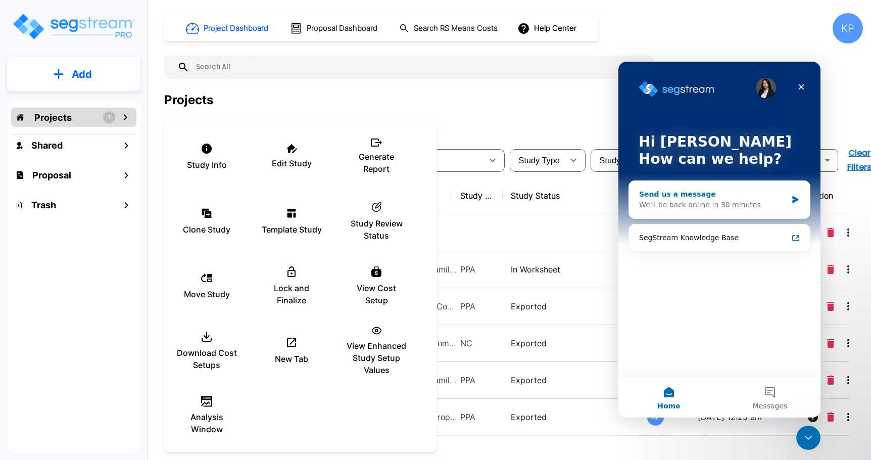
click at [706, 207] on div "We'll be back online in 30 minutes" at bounding box center [713, 205] width 148 height 11
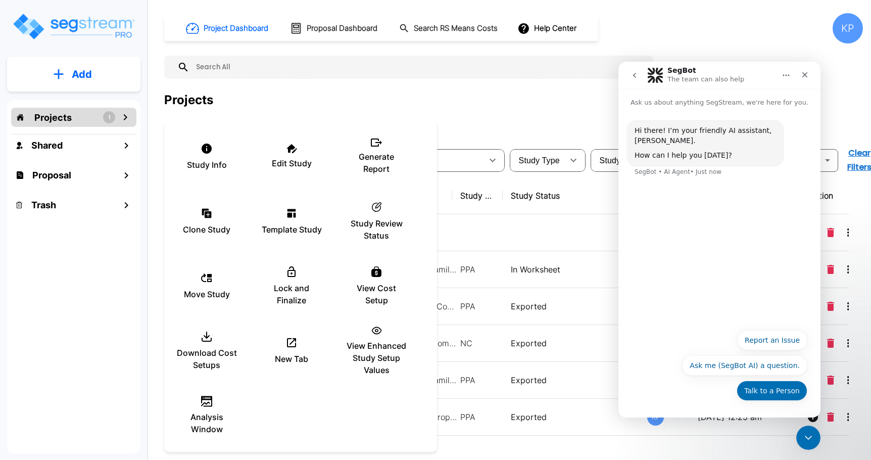
click at [783, 395] on button "Talk to a Person" at bounding box center [772, 391] width 71 height 20
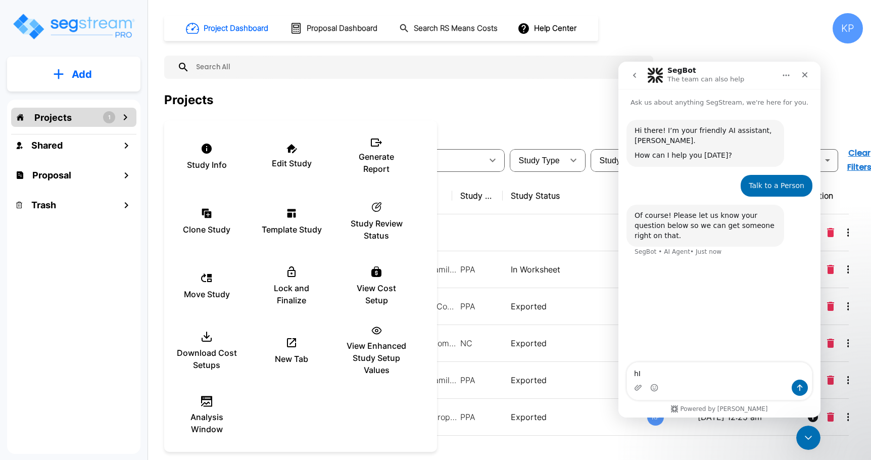
type textarea "h"
type textarea "T"
click at [510, 109] on div at bounding box center [435, 230] width 871 height 460
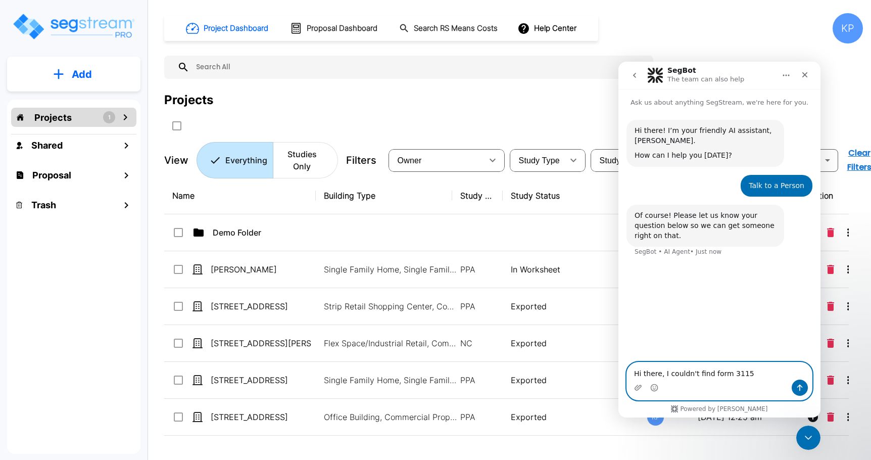
click at [748, 376] on textarea "Hi there, I couldn't find form 3115" at bounding box center [719, 370] width 185 height 17
click at [741, 363] on textarea "Hi there, I couldn't find form 3115 on the project Marc Miles, can you help me" at bounding box center [719, 365] width 185 height 27
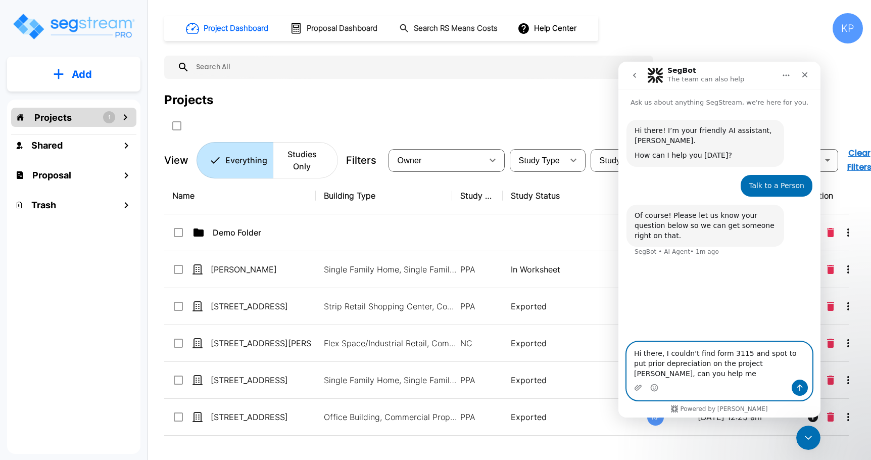
drag, startPoint x: 661, startPoint y: 374, endPoint x: 628, endPoint y: 354, distance: 38.3
click at [628, 354] on textarea "Hi there, I couldn't find form 3115 and spot to put prior depreciation on the p…" at bounding box center [719, 360] width 185 height 37
paste textarea "C"
drag, startPoint x: 659, startPoint y: 352, endPoint x: 643, endPoint y: 353, distance: 15.2
click at [643, 353] on textarea "Hi there, I couldn't find form 3115 and spot to put prior depreciation on the p…" at bounding box center [719, 360] width 185 height 37
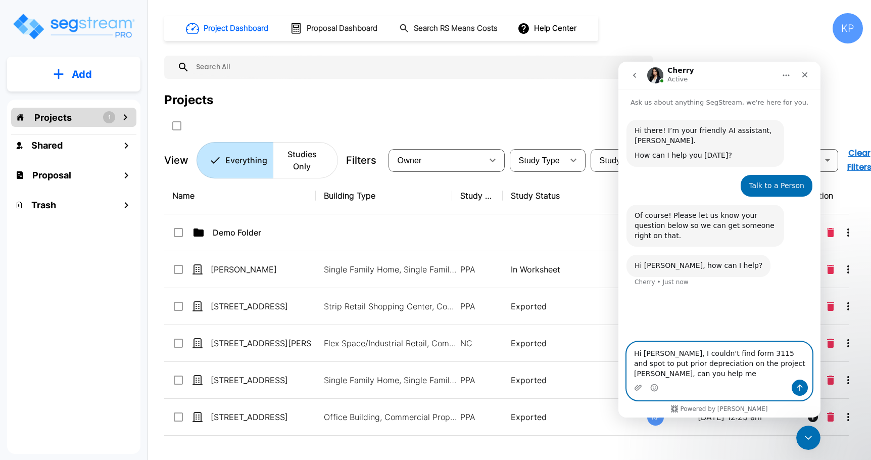
type textarea "Hi [PERSON_NAME], I couldn't find form 3115 and spot to put prior depreciation …"
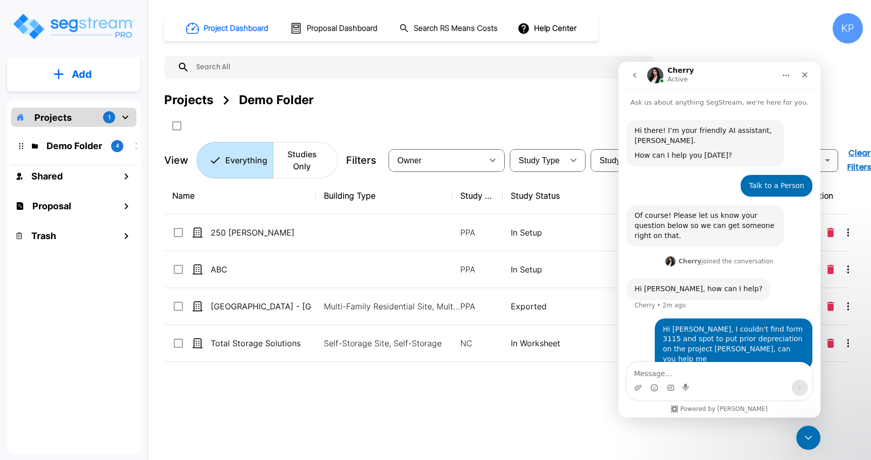
click at [674, 373] on textarea "Message…" at bounding box center [719, 370] width 185 height 17
click at [503, 408] on div "Name Building Type Study Type Study Status Owner Last Modified Action 250 [PERS…" at bounding box center [506, 319] width 685 height 285
click at [664, 375] on textarea "Message…" at bounding box center [719, 370] width 185 height 17
